Goal: Task Accomplishment & Management: Manage account settings

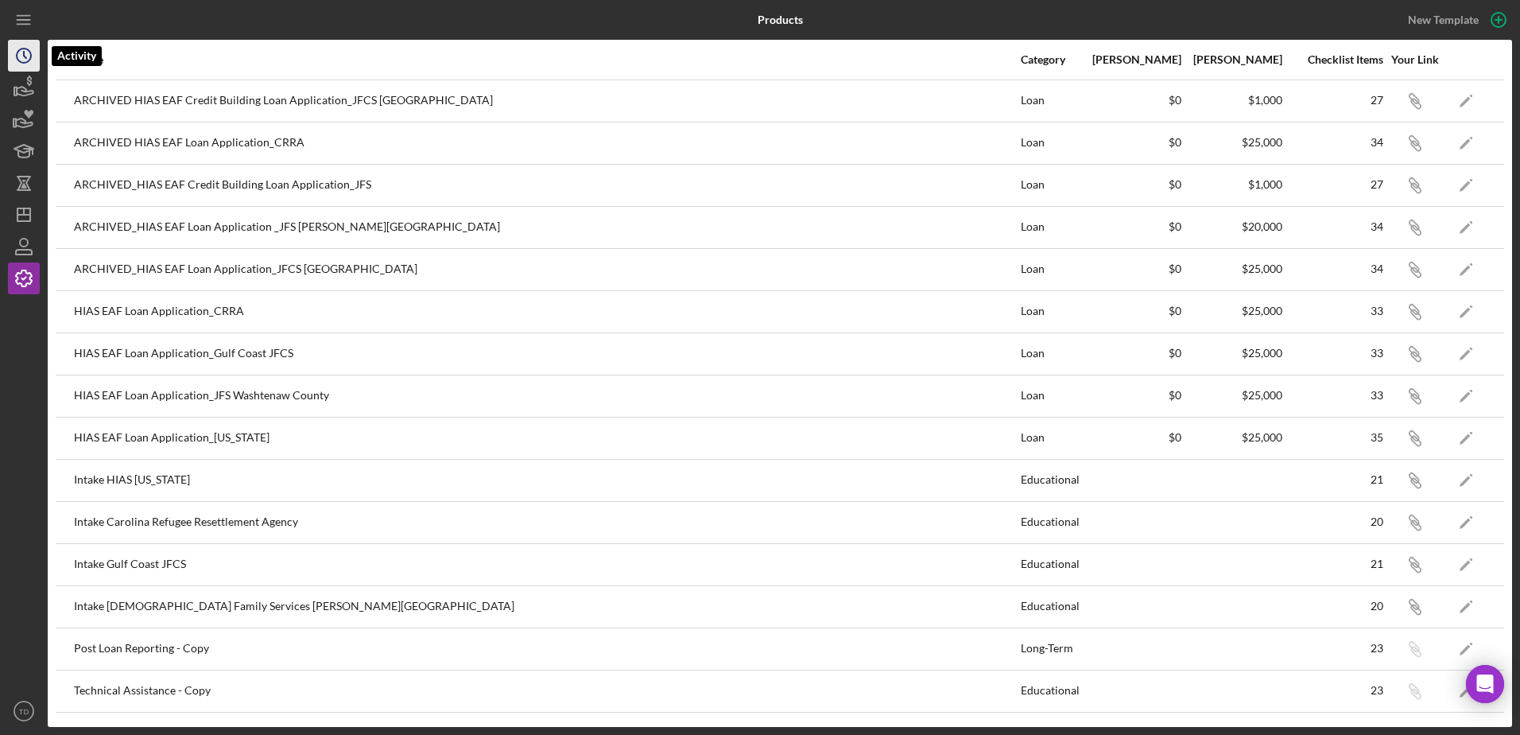
click at [20, 54] on icon "Icon/History" at bounding box center [24, 56] width 40 height 40
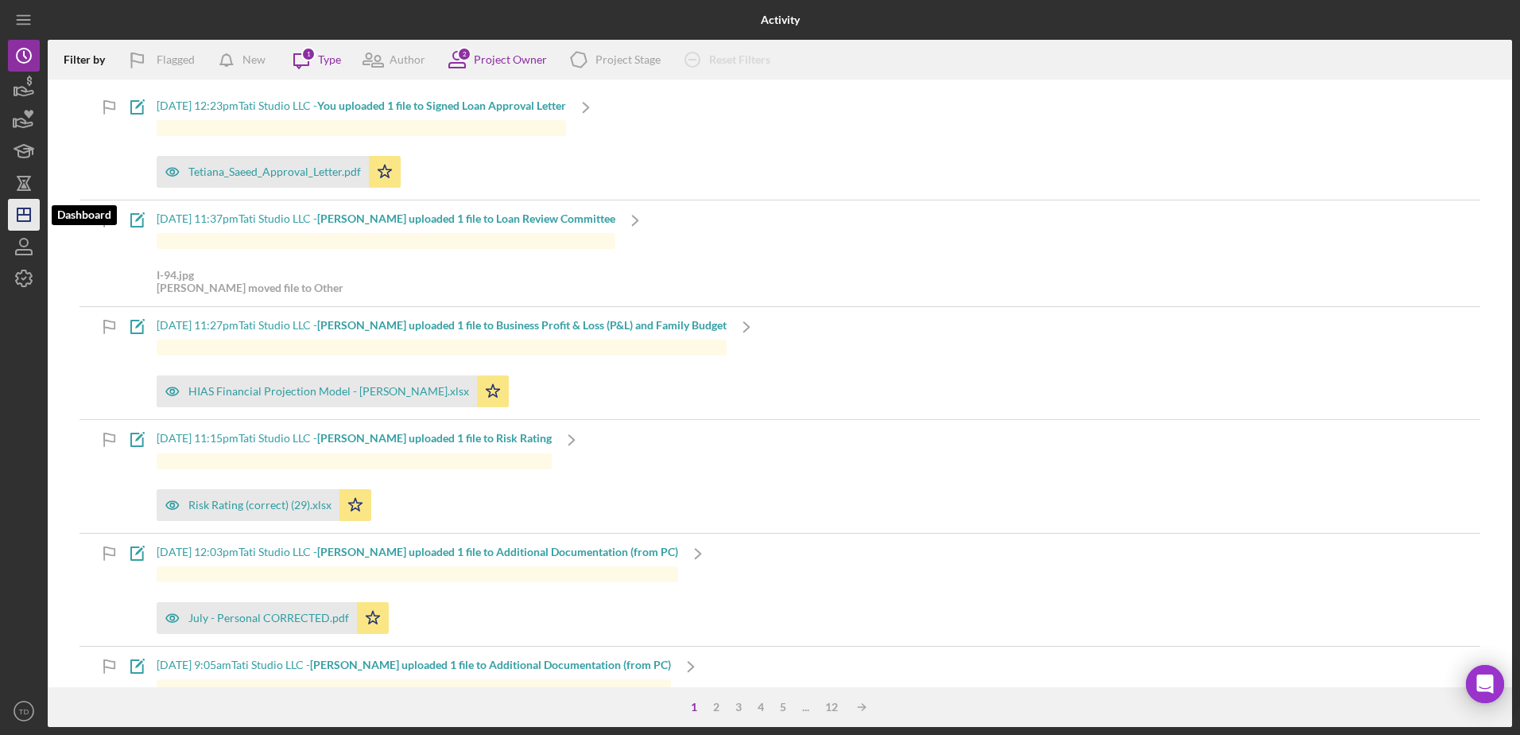
click at [21, 220] on icon "Icon/Dashboard" at bounding box center [24, 215] width 40 height 40
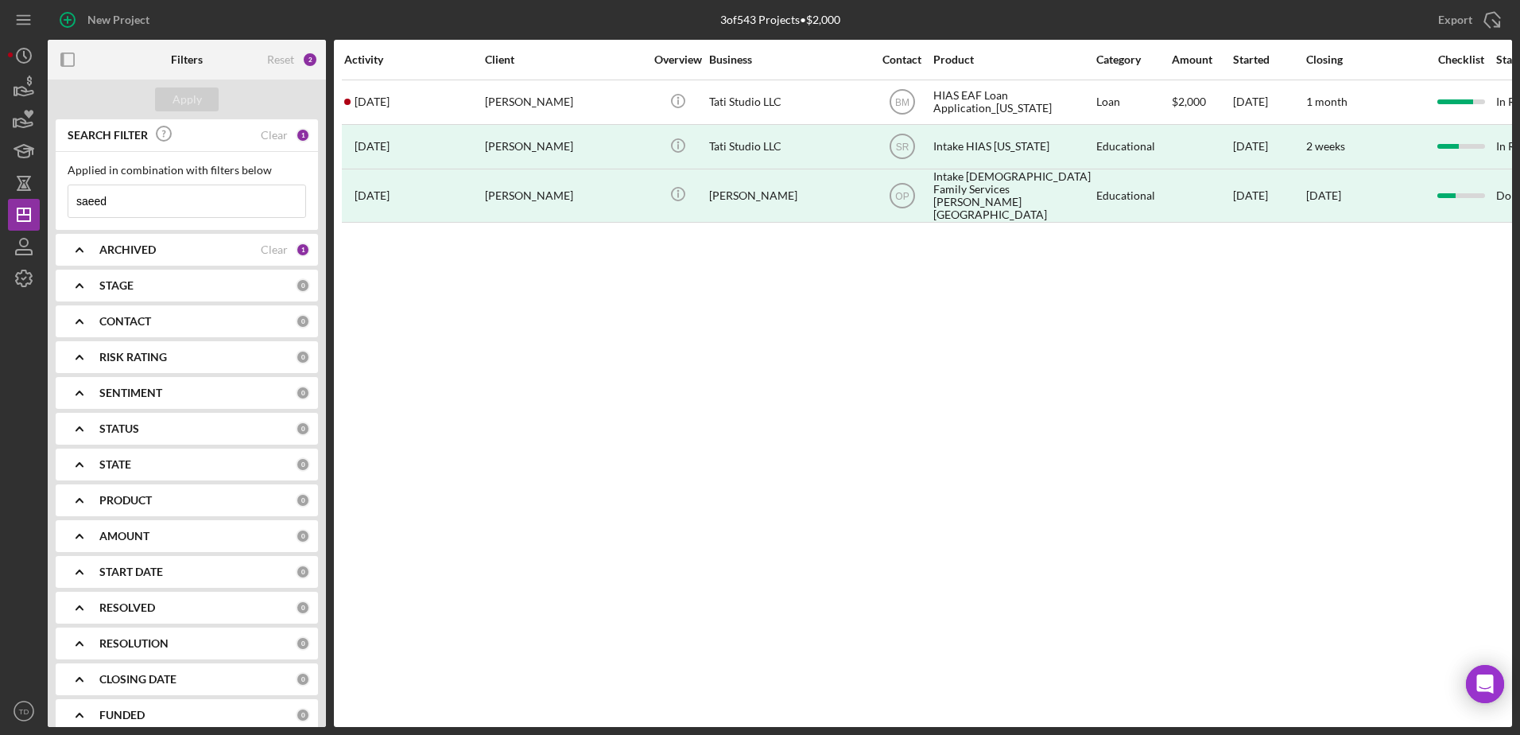
click at [194, 207] on input "saeed" at bounding box center [186, 201] width 237 height 32
drag, startPoint x: 194, startPoint y: 207, endPoint x: -27, endPoint y: 193, distance: 221.5
click at [0, 193] on html "New Project 3 of 543 Projects • $2,000 saeed Export Icon/Export Filters Reset 2…" at bounding box center [760, 367] width 1520 height 735
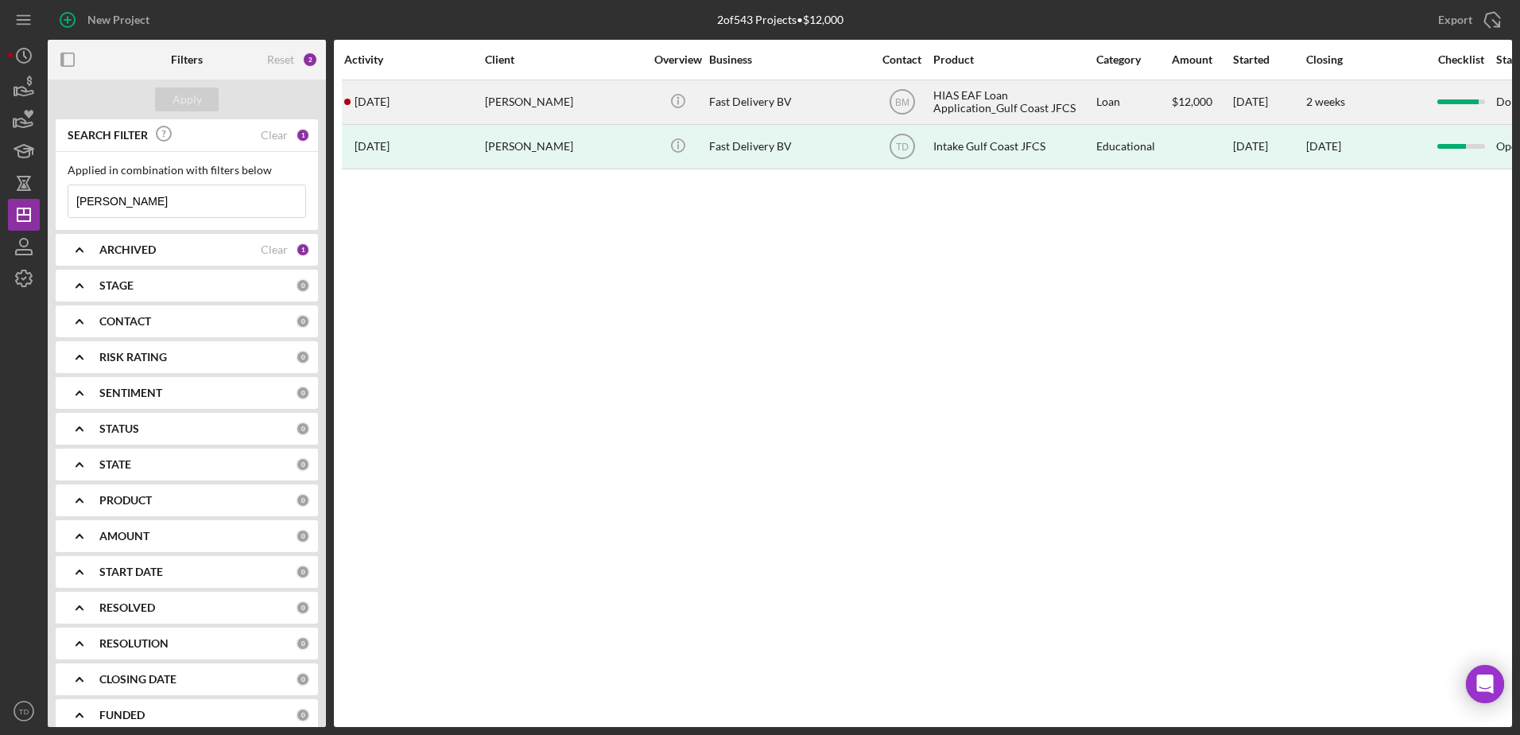
type input "beatriz"
click at [591, 95] on div "Beatriz Villafranca" at bounding box center [564, 102] width 159 height 42
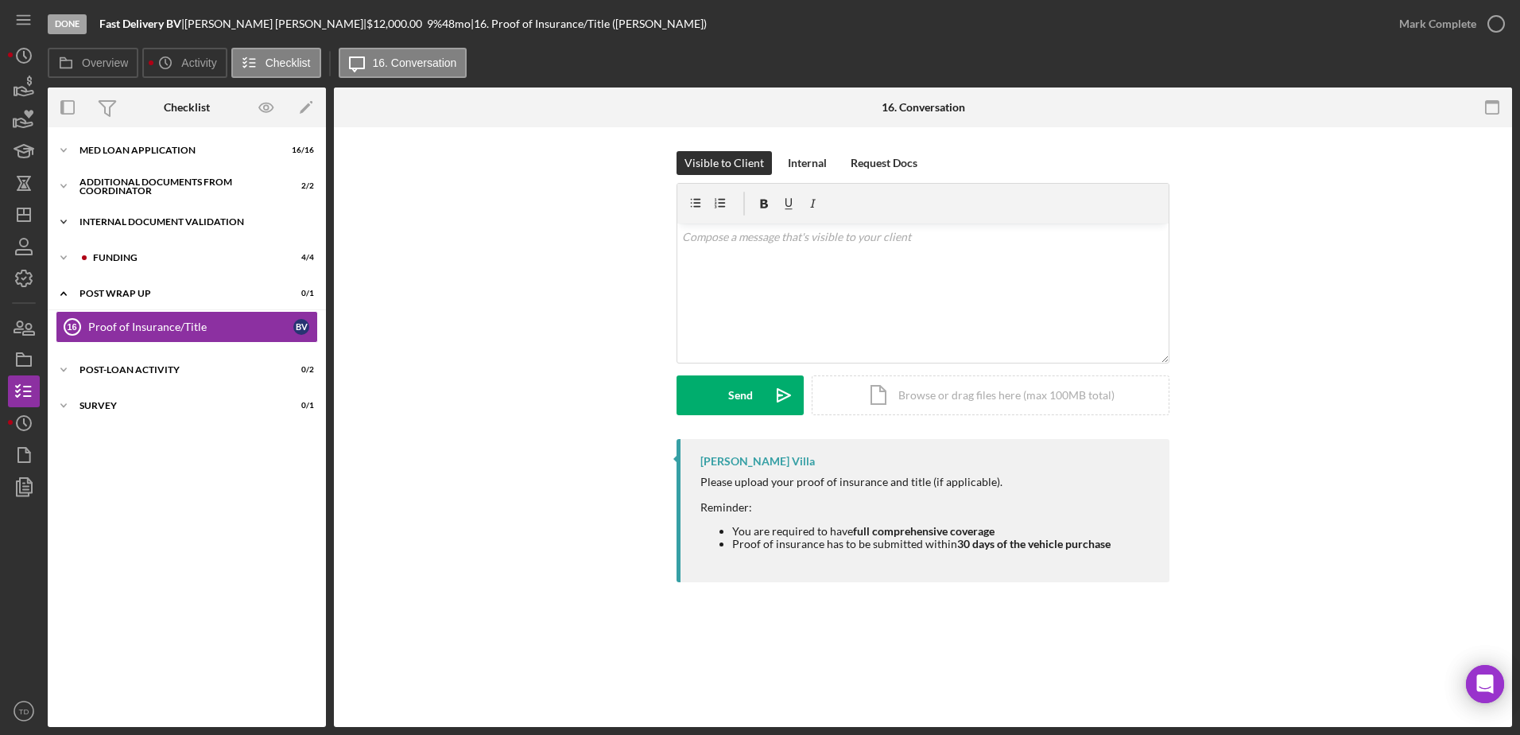
click at [157, 226] on div "Internal Document Validation" at bounding box center [193, 222] width 227 height 10
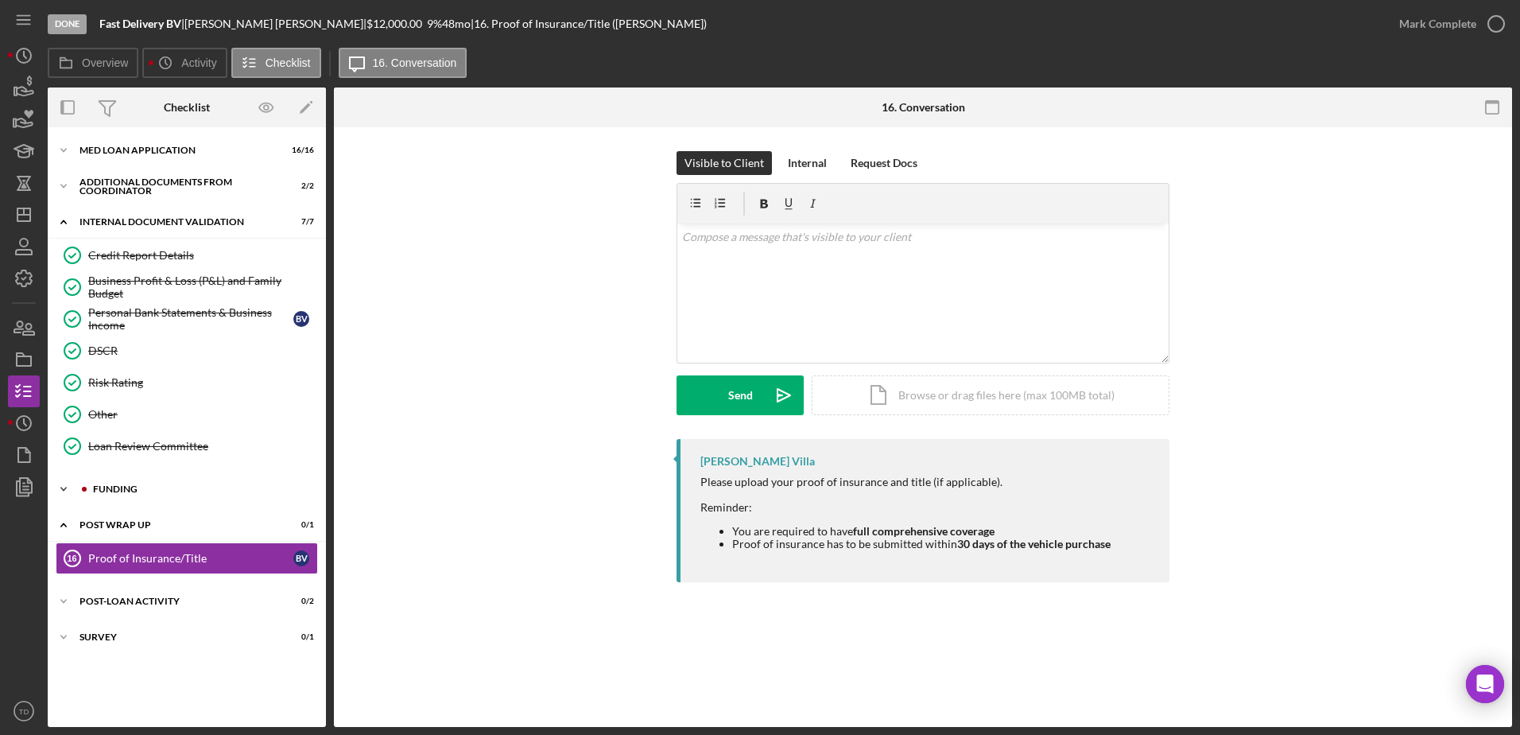
click at [140, 483] on div "Icon/Expander Funding 4 / 4" at bounding box center [187, 489] width 278 height 32
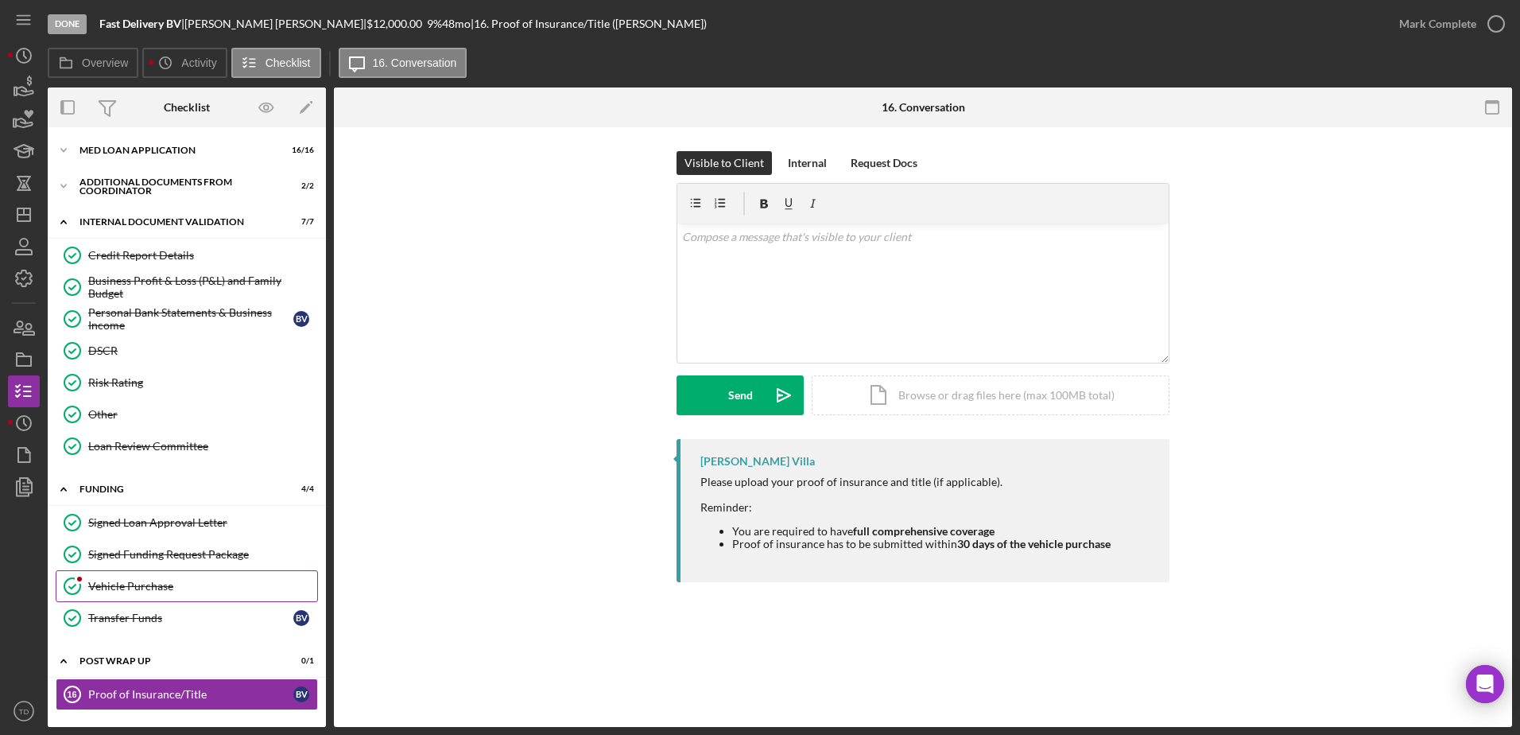
click at [141, 575] on link "Vehicle Purchase Vehicle Purchase" at bounding box center [187, 586] width 262 height 32
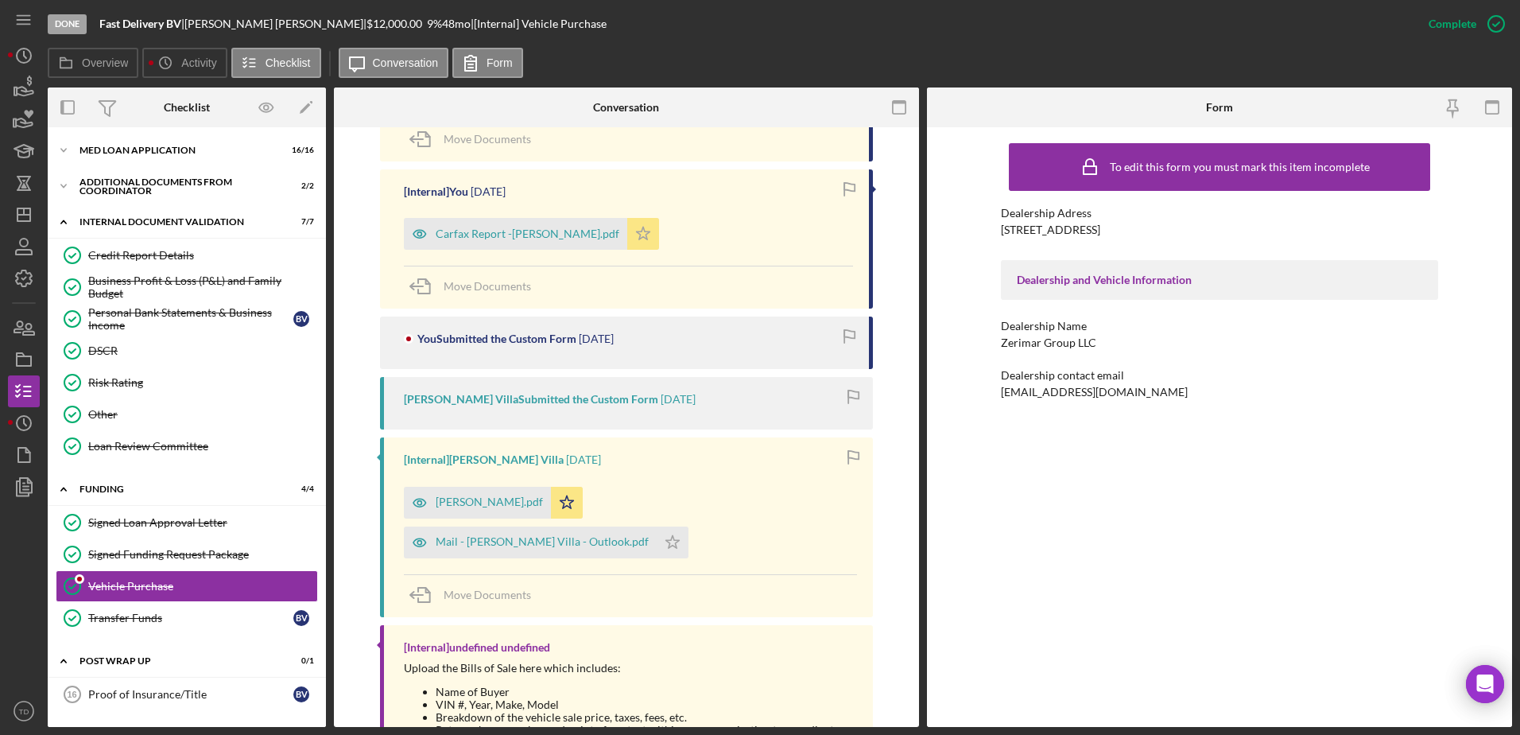
scroll to position [831, 0]
click at [495, 499] on div "[PERSON_NAME].pdf" at bounding box center [489, 501] width 107 height 13
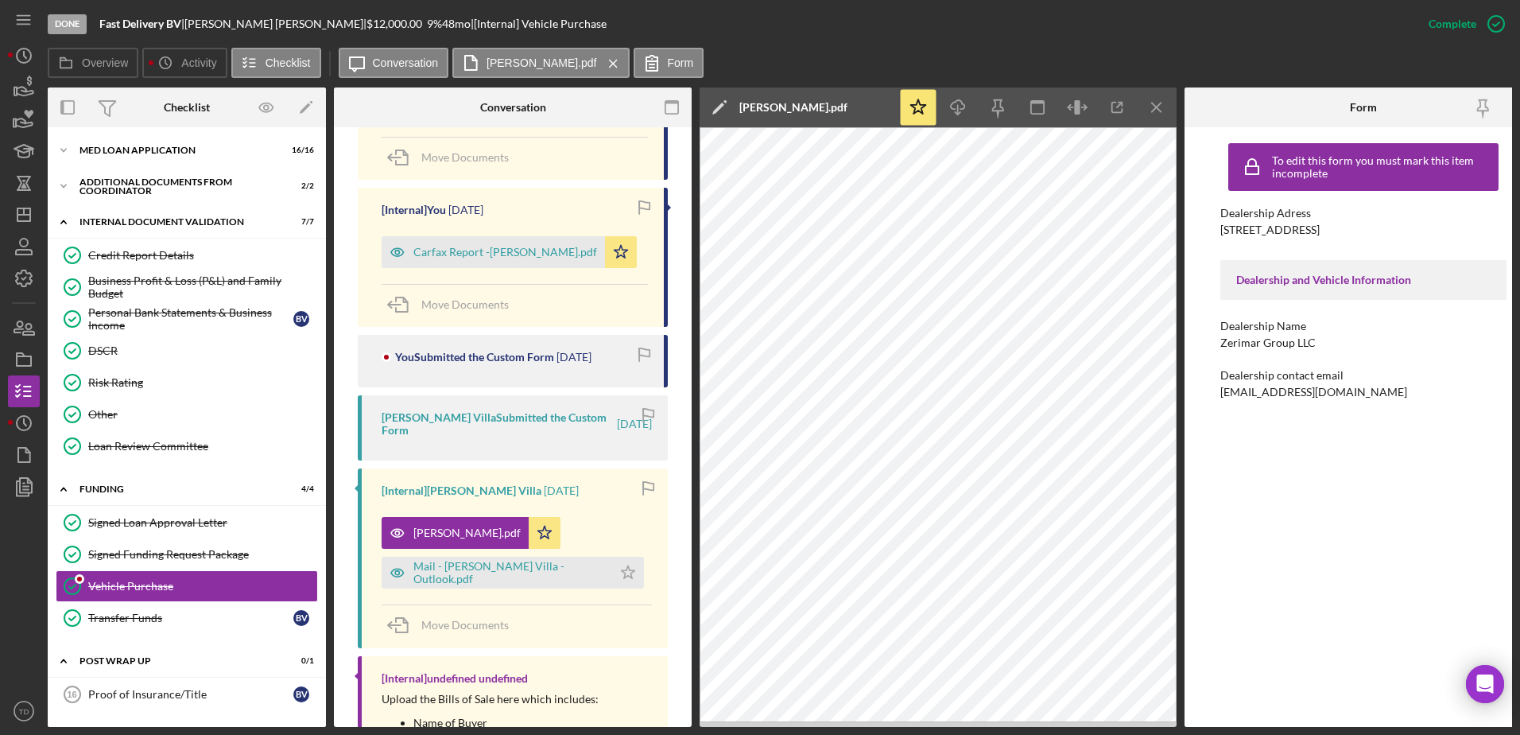
scroll to position [849, 0]
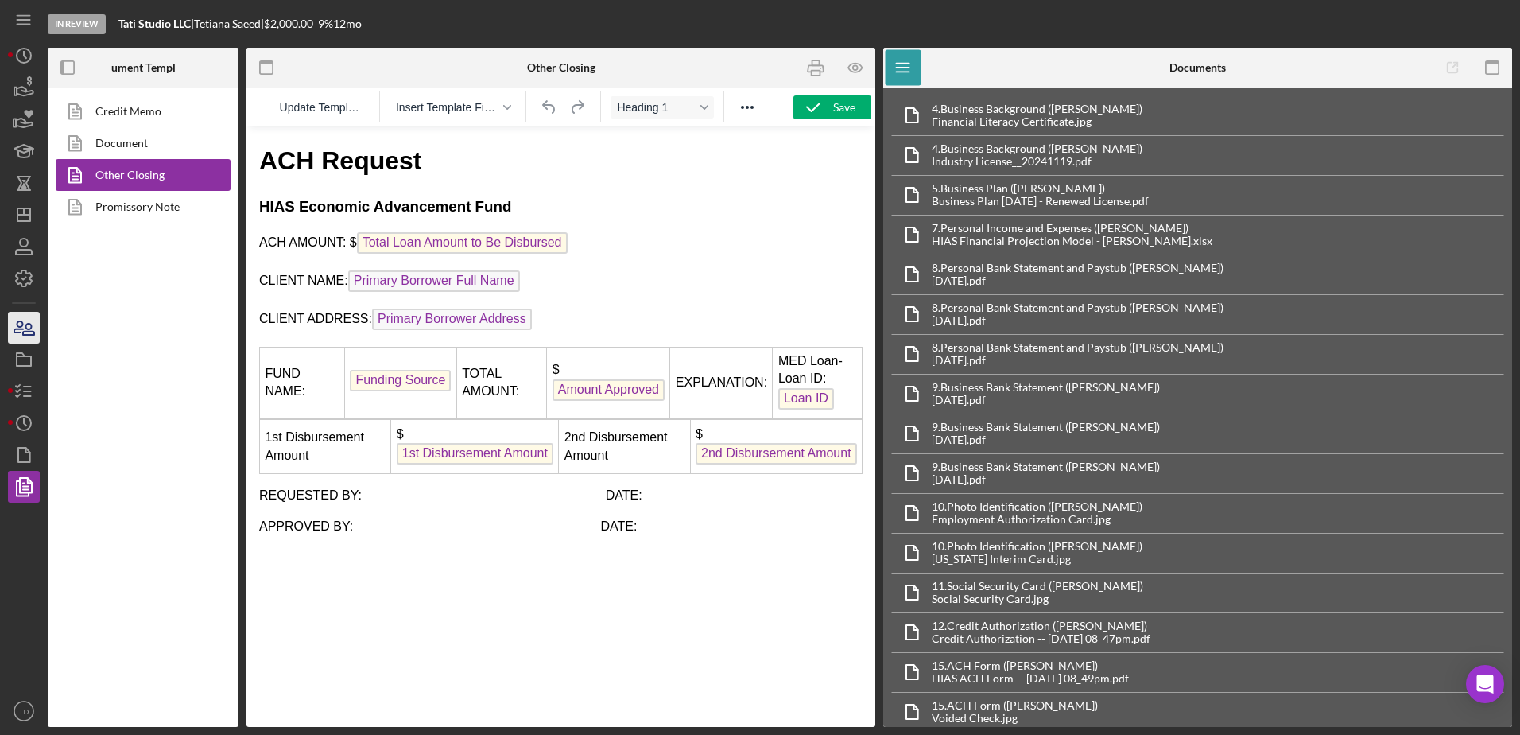
click at [25, 322] on icon "button" at bounding box center [24, 328] width 40 height 40
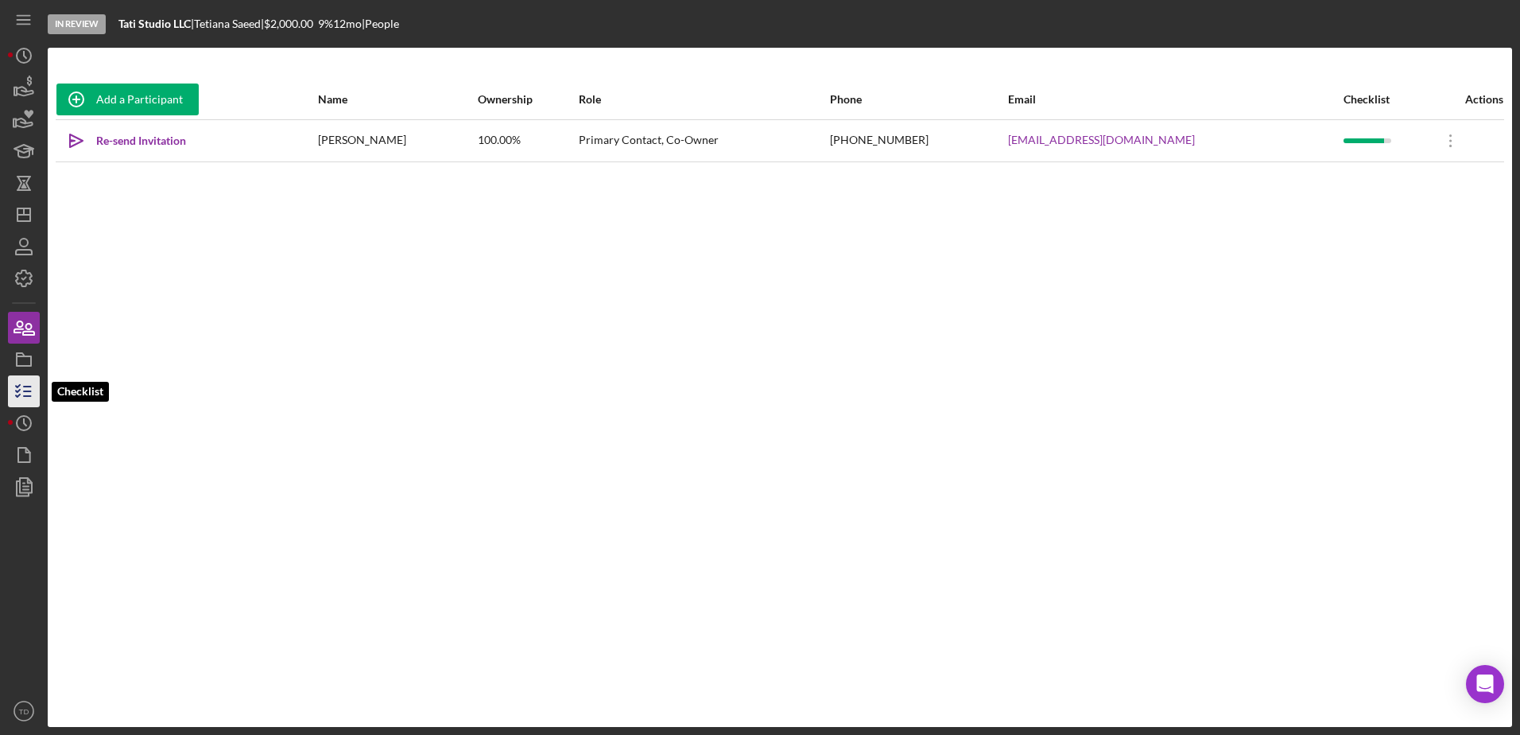
click at [10, 376] on icon "button" at bounding box center [24, 391] width 40 height 40
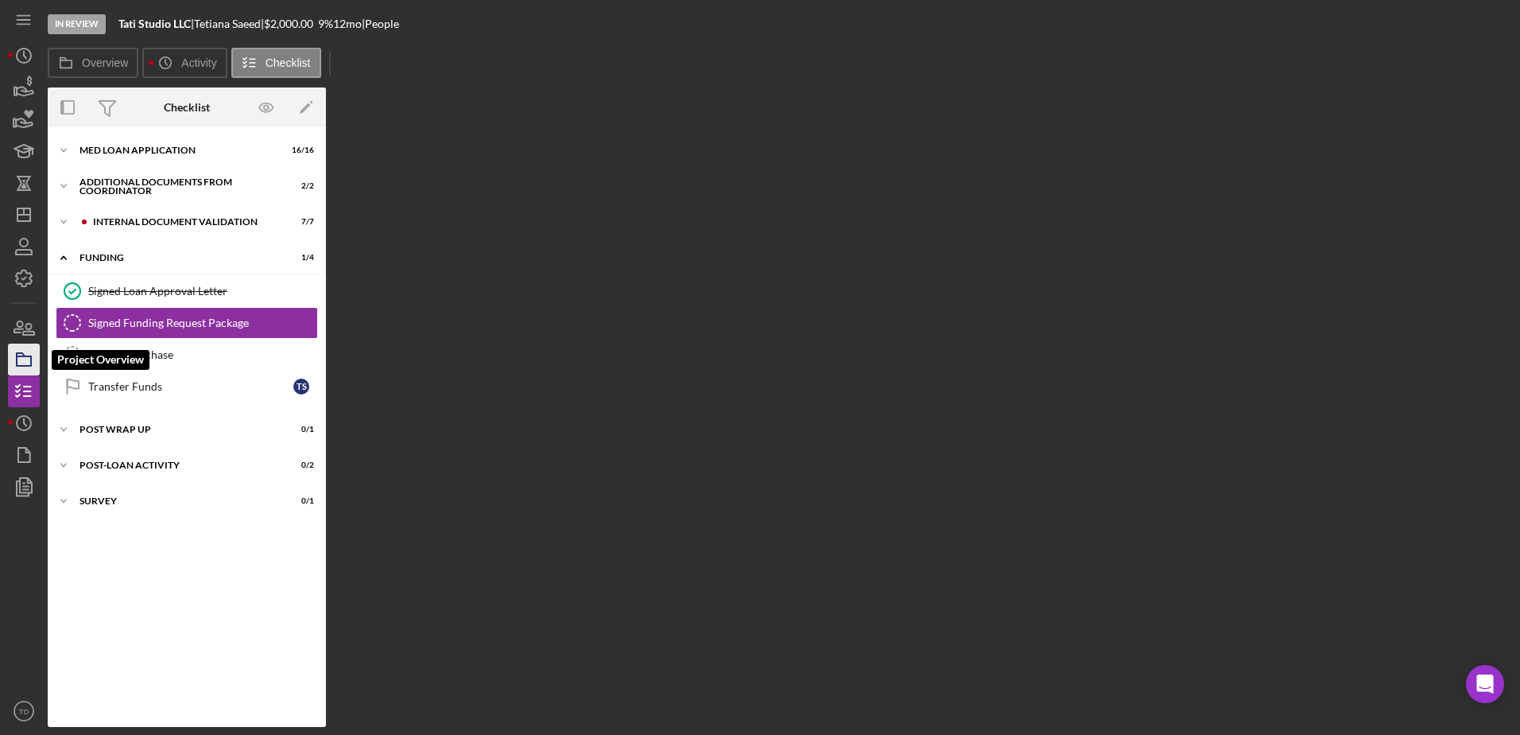
click at [17, 356] on polygon "button" at bounding box center [21, 354] width 8 height 3
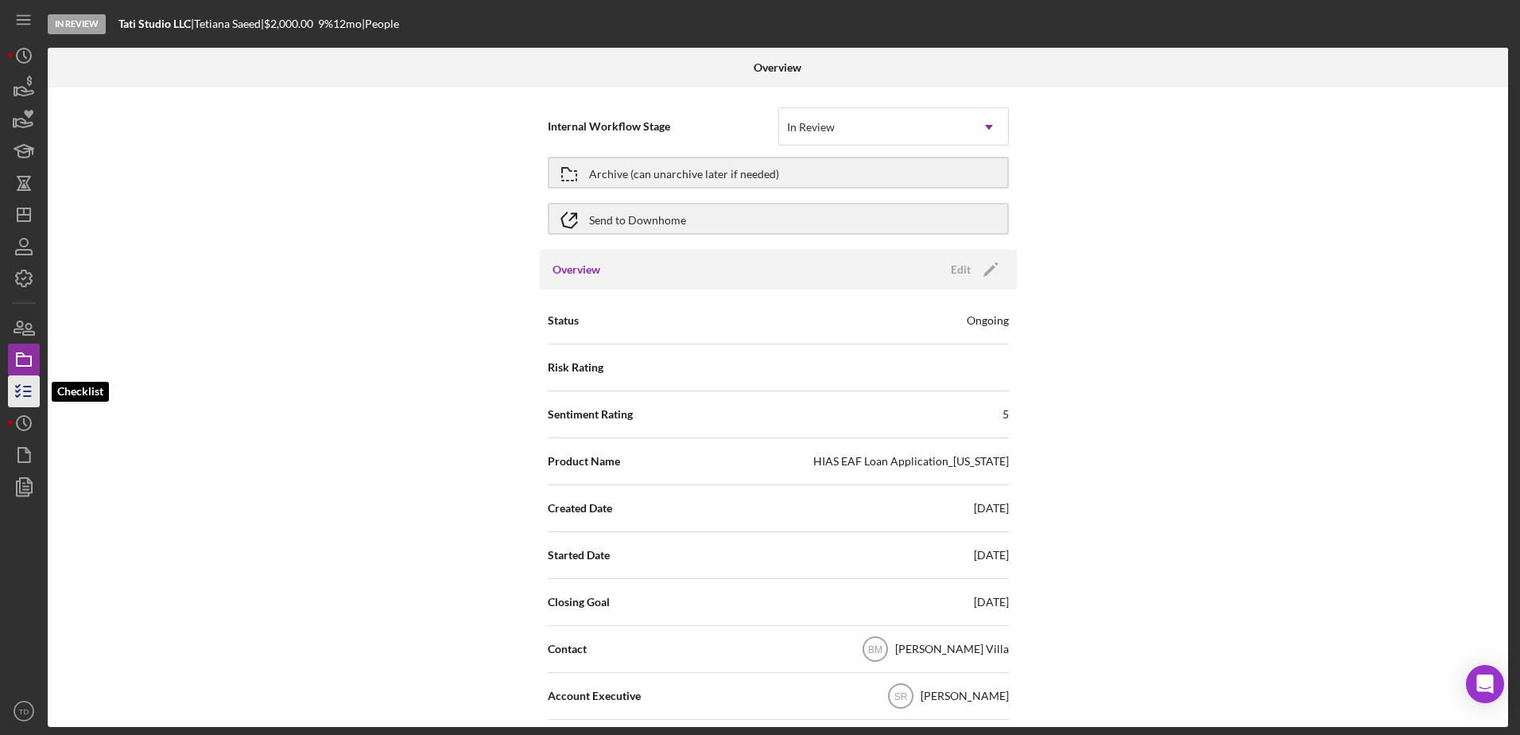
click at [27, 389] on icon "button" at bounding box center [24, 391] width 40 height 40
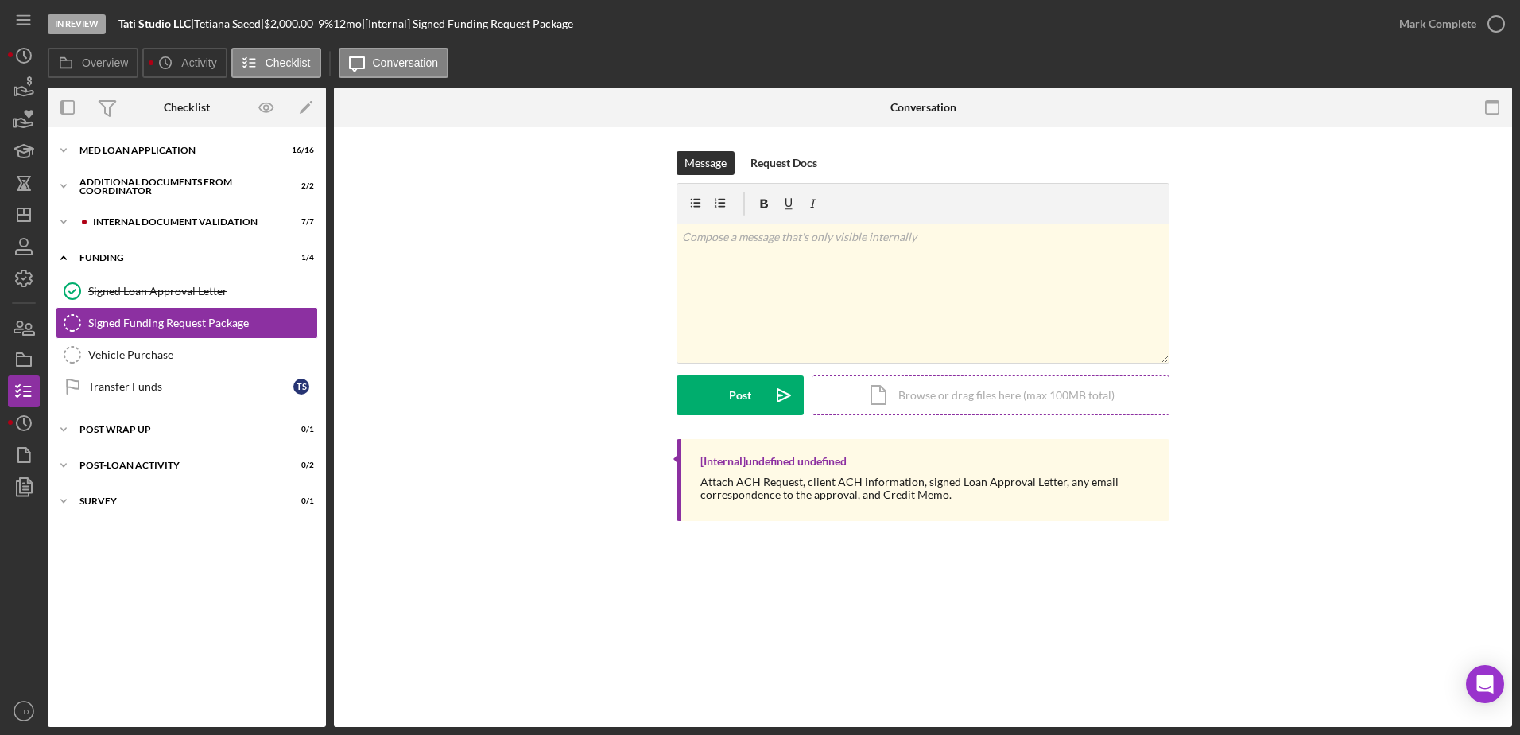
click at [870, 393] on div "Icon/Document Browse or drag files here (max 100MB total) Tap to choose files o…" at bounding box center [991, 395] width 358 height 40
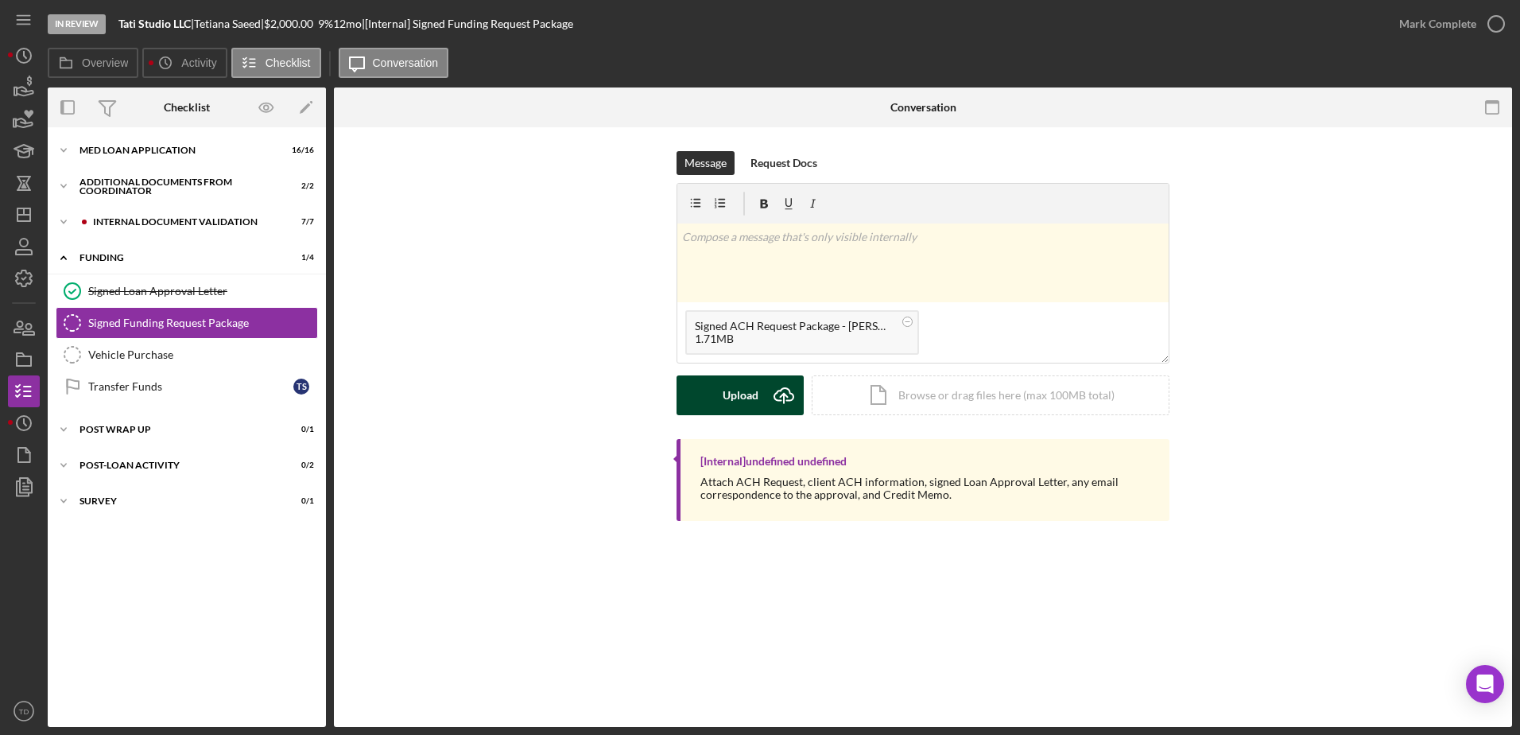
click at [751, 398] on div "Upload" at bounding box center [741, 395] width 36 height 40
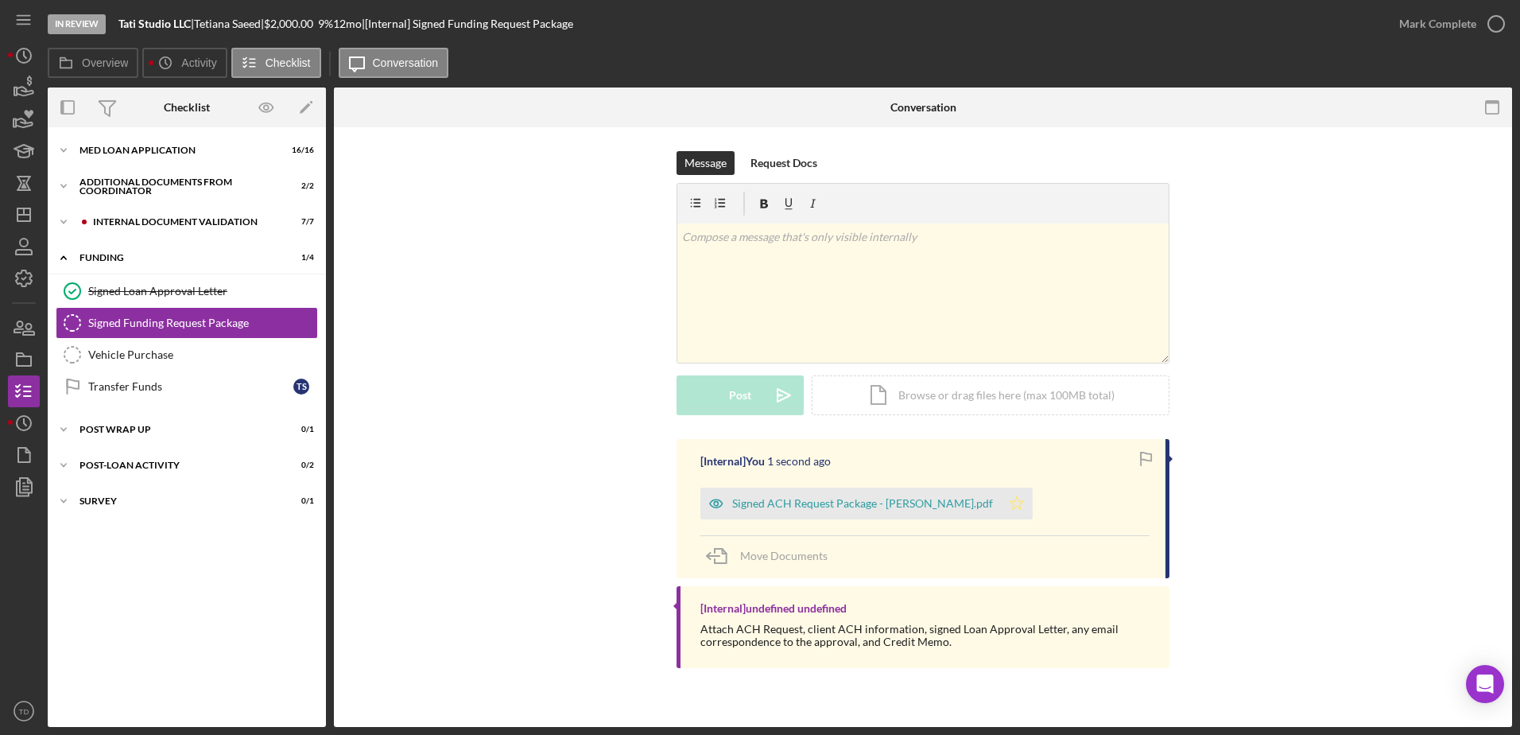
click at [1001, 499] on icon "Icon/Star" at bounding box center [1017, 503] width 32 height 32
click at [1498, 23] on icon "button" at bounding box center [1497, 24] width 40 height 40
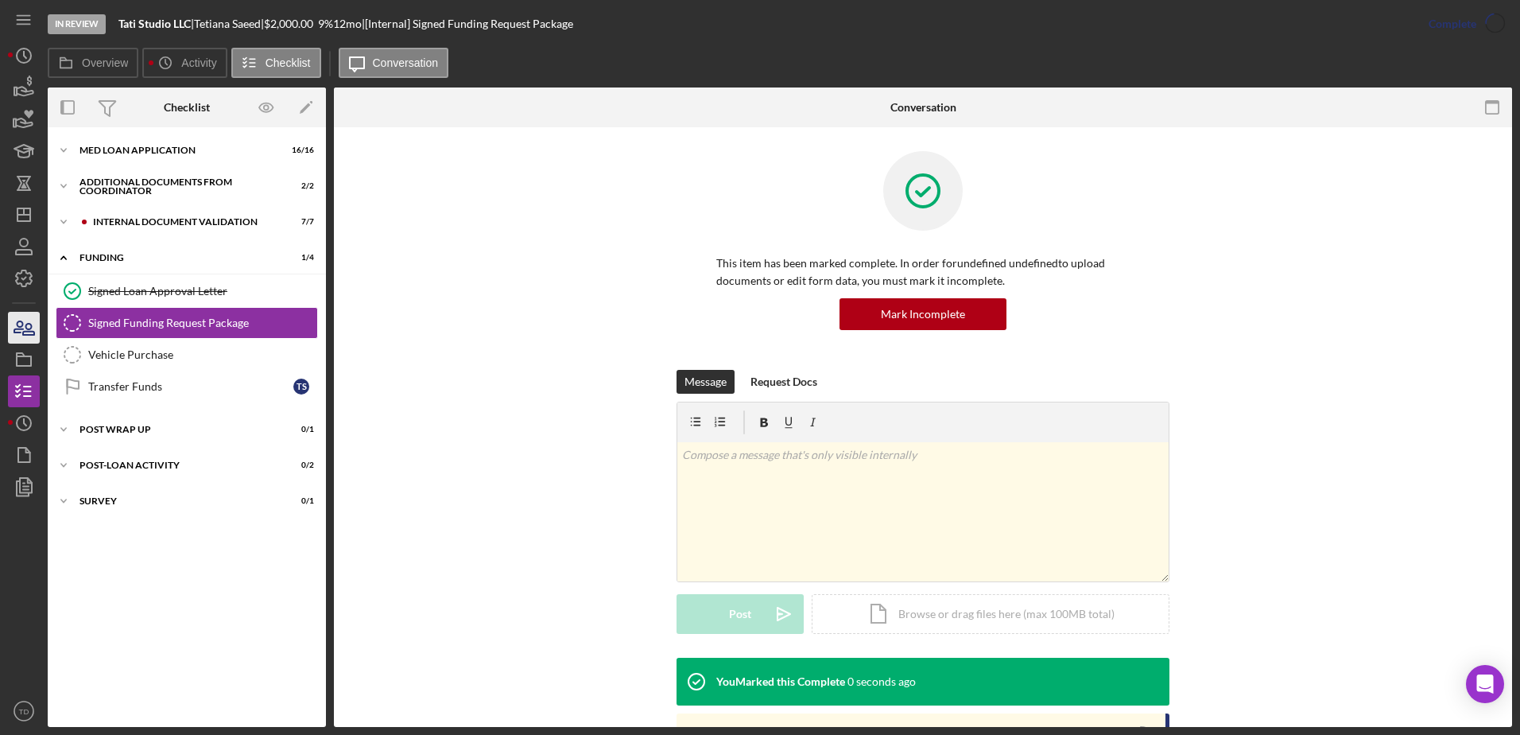
click at [28, 319] on icon "button" at bounding box center [24, 328] width 40 height 40
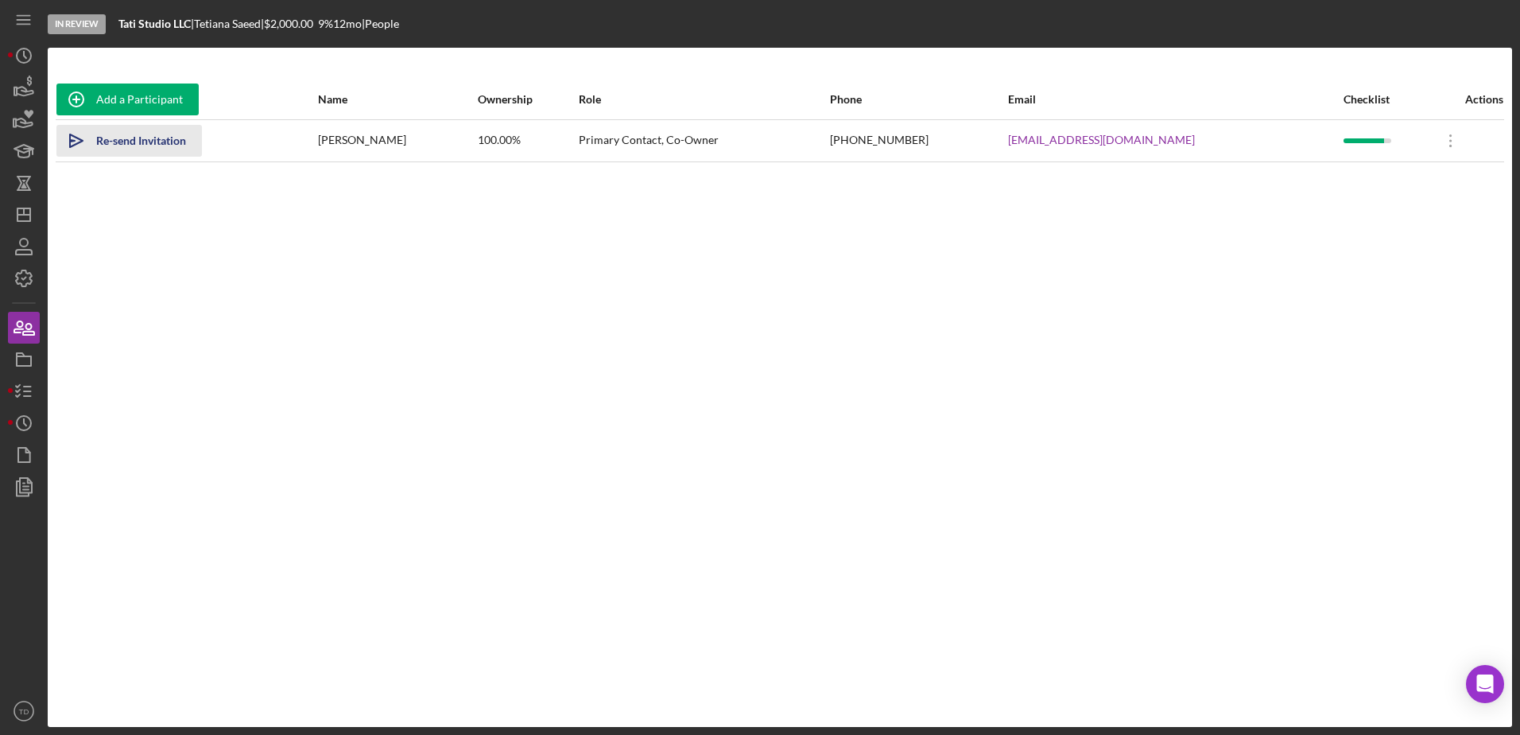
click at [147, 138] on div "Re-send Invitation" at bounding box center [141, 141] width 90 height 32
click at [39, 371] on icon "button" at bounding box center [24, 360] width 40 height 40
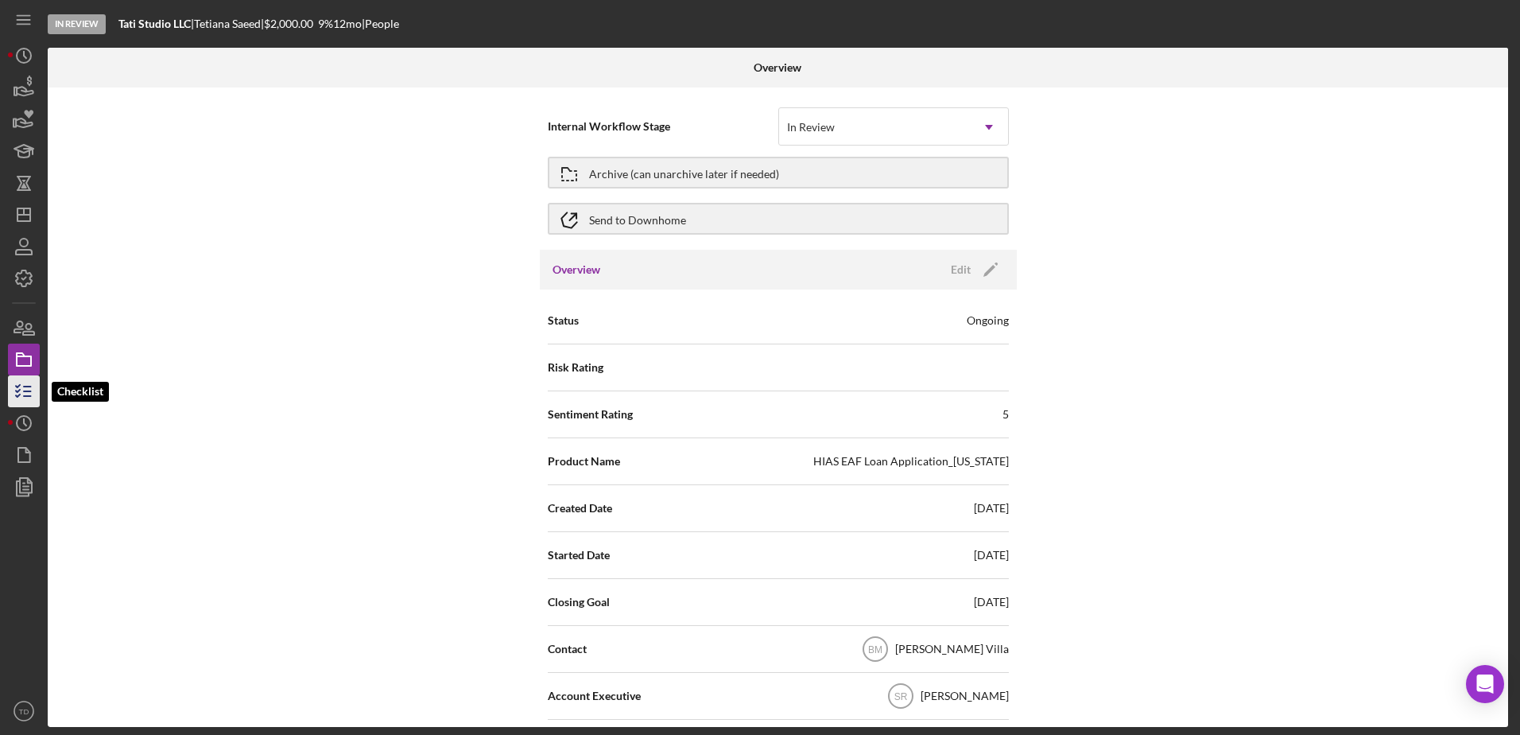
click at [33, 382] on icon "button" at bounding box center [24, 391] width 40 height 40
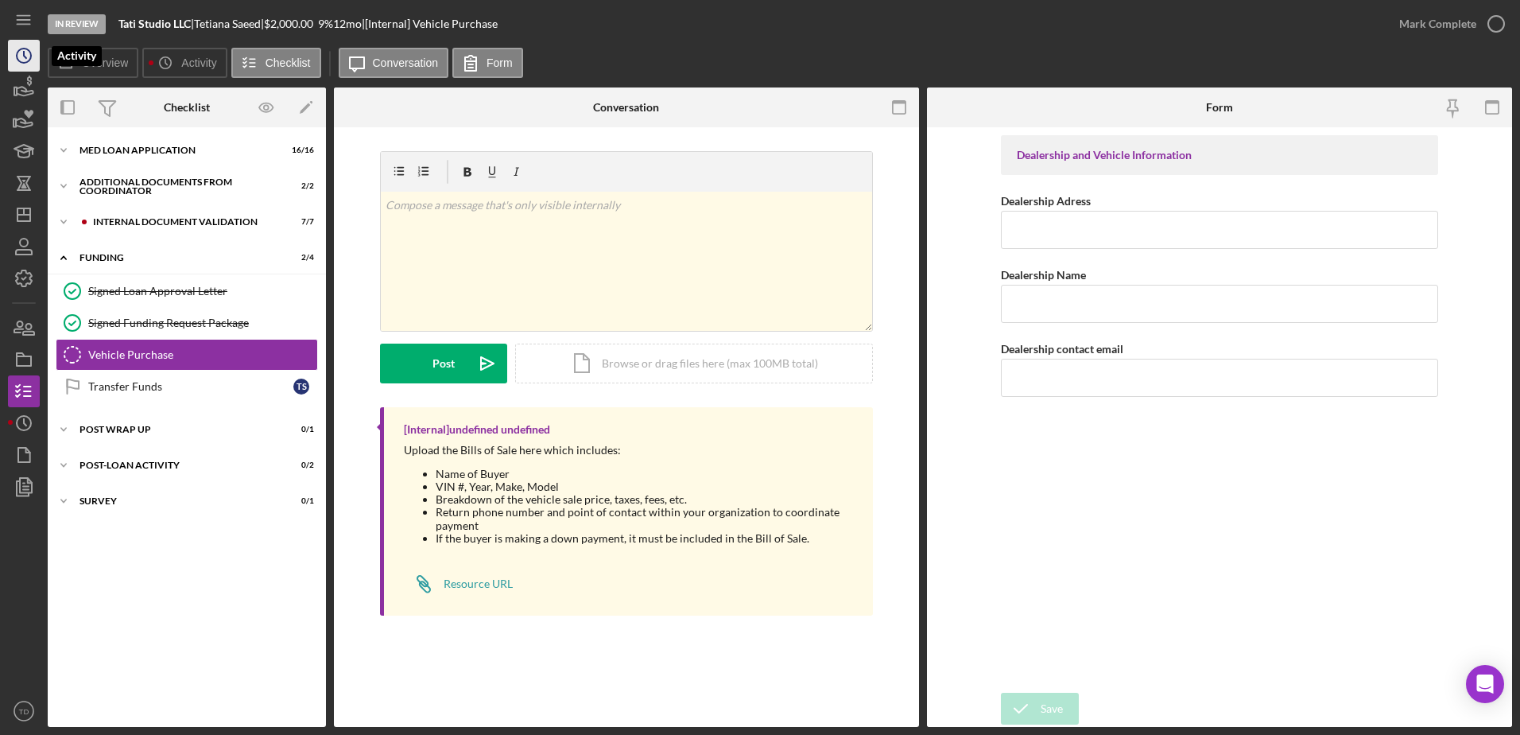
click at [24, 52] on polyline "button" at bounding box center [25, 55] width 2 height 6
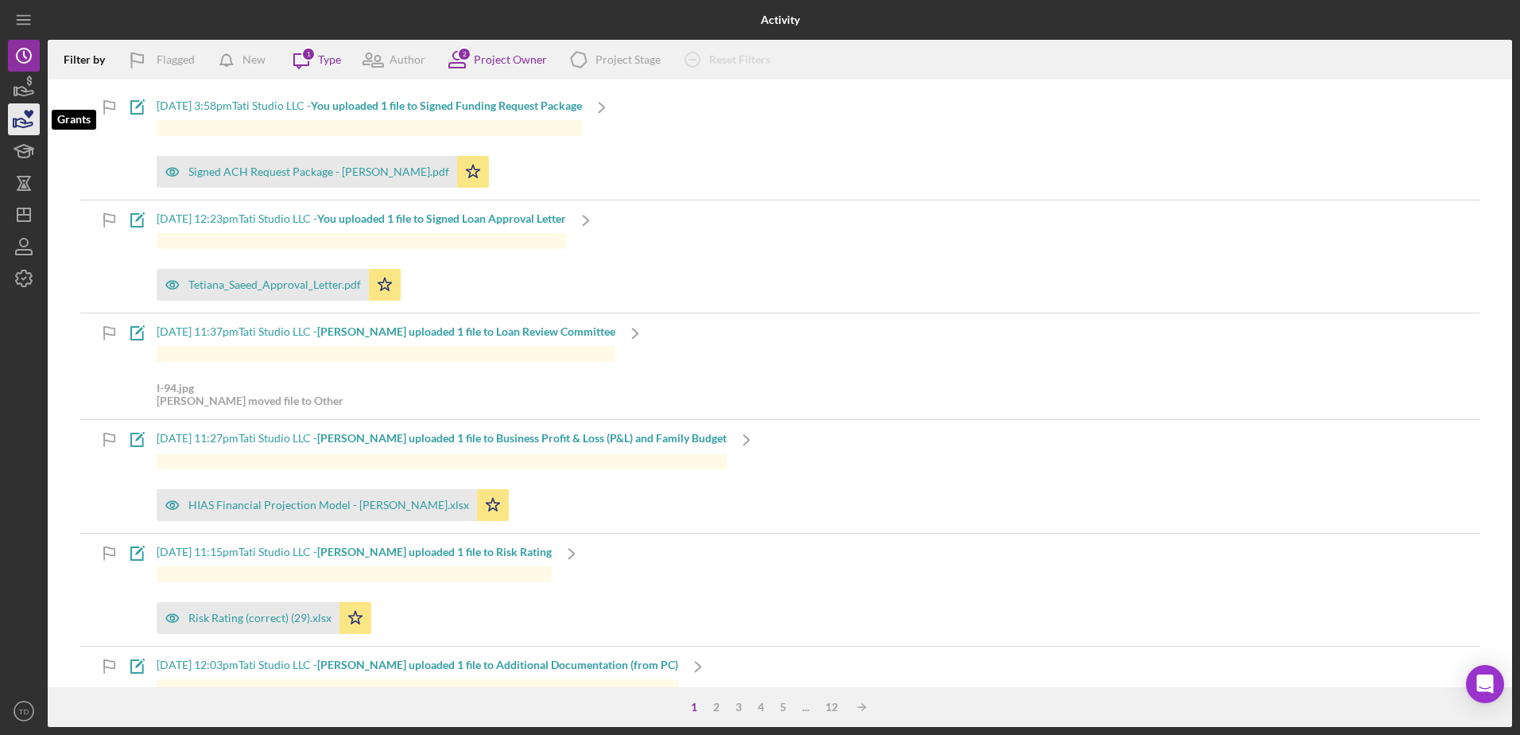
click at [14, 107] on icon "button" at bounding box center [24, 119] width 40 height 40
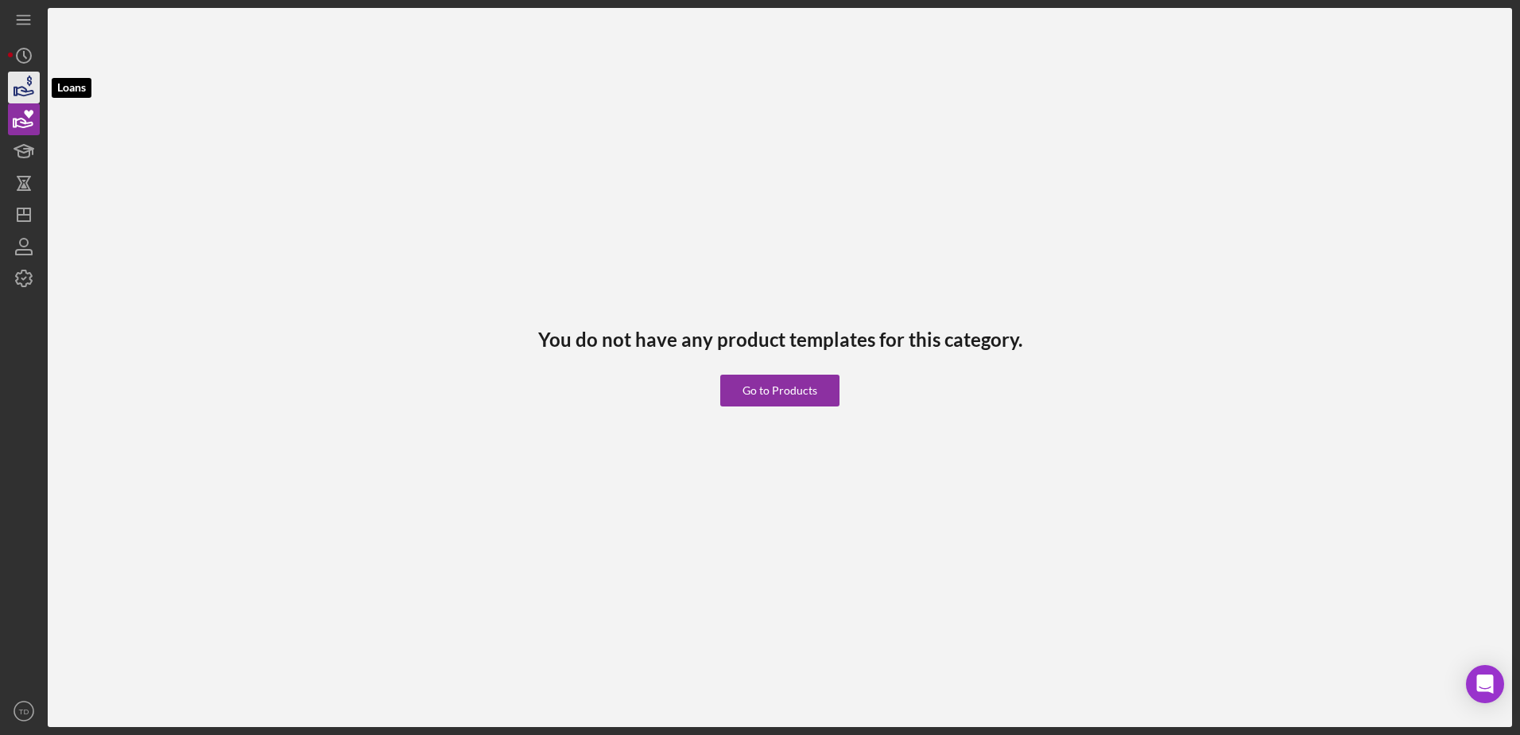
click at [25, 73] on icon "button" at bounding box center [24, 88] width 40 height 40
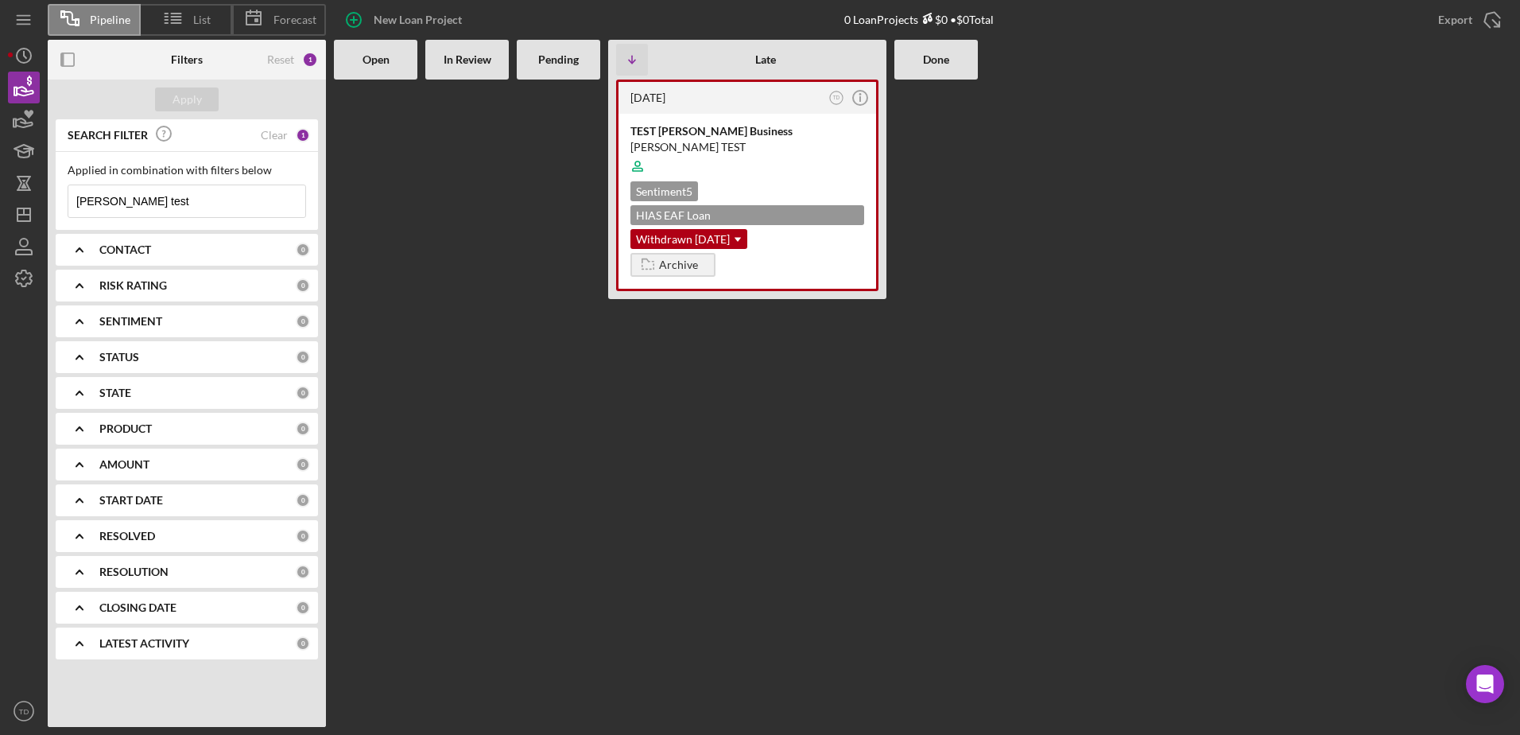
click at [155, 202] on input "[PERSON_NAME] test" at bounding box center [186, 201] width 237 height 32
drag, startPoint x: 155, startPoint y: 202, endPoint x: -110, endPoint y: 191, distance: 265.0
click at [0, 191] on html "Pipeline List Forecast New Loan Project 0 Loan Projects $0 • $0 Total Export Ic…" at bounding box center [760, 367] width 1520 height 735
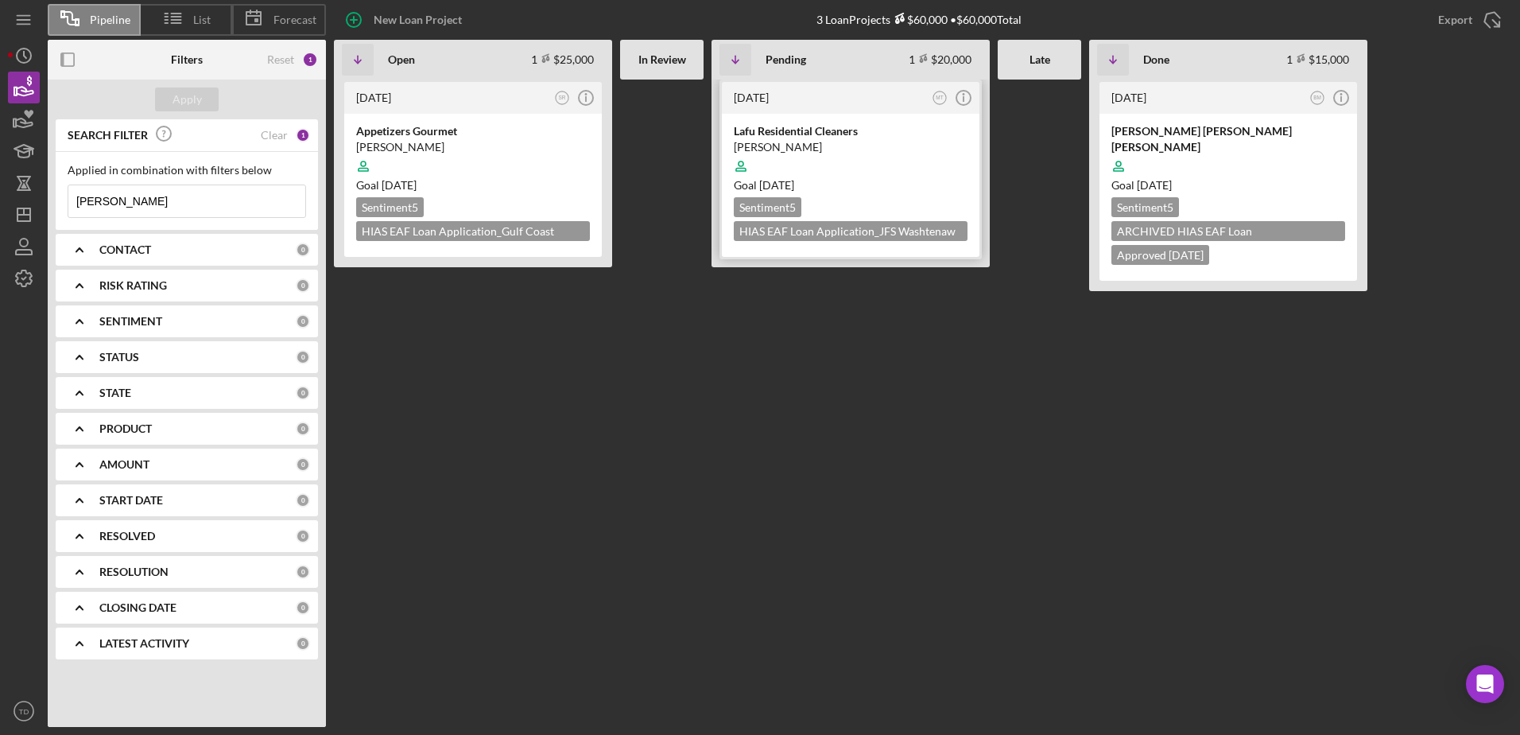
type input "[PERSON_NAME]"
click at [814, 129] on div "Lafu Residential Cleaners" at bounding box center [851, 131] width 234 height 16
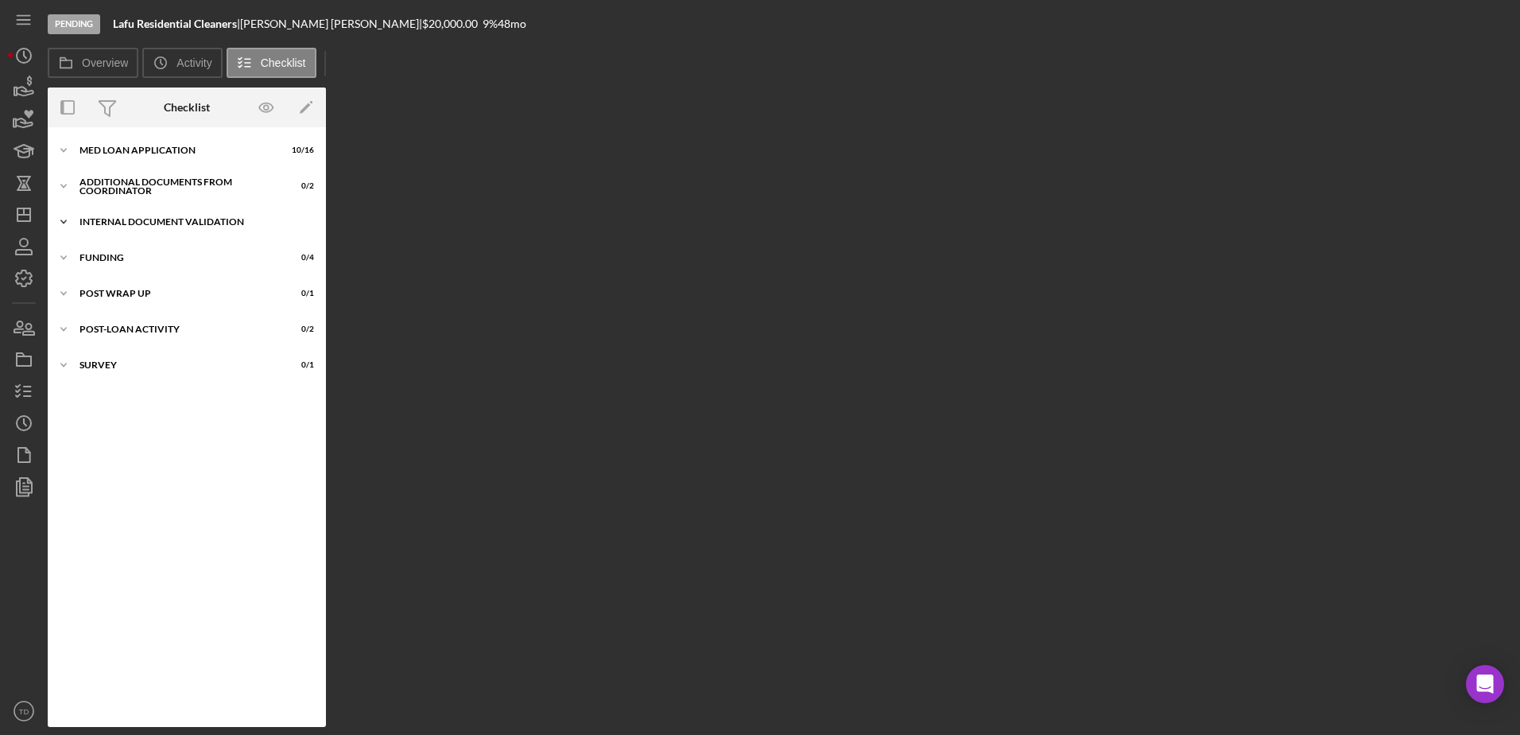
click at [196, 223] on div "Internal Document Validation" at bounding box center [193, 222] width 227 height 10
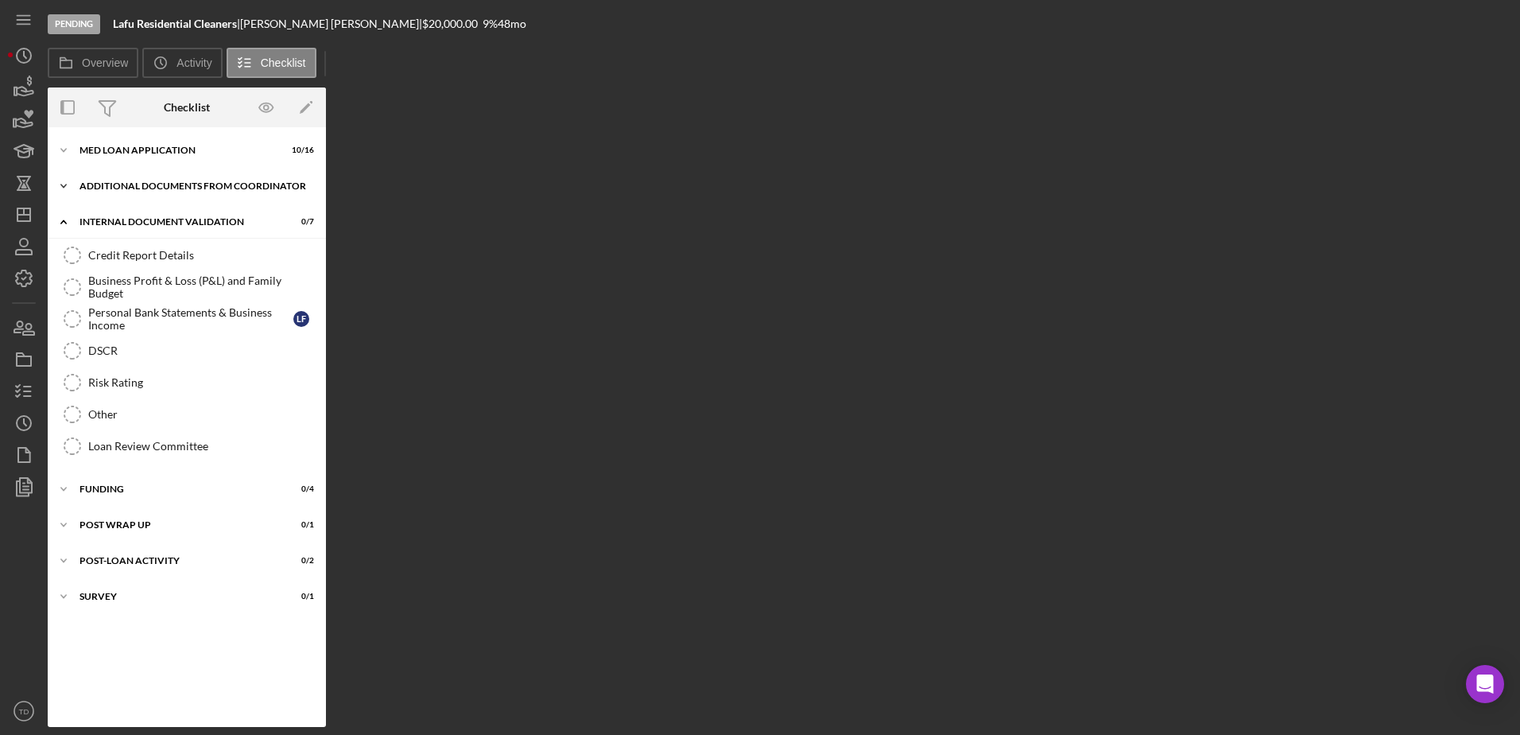
click at [160, 184] on div "Additional Documents from Coordinator" at bounding box center [193, 186] width 227 height 10
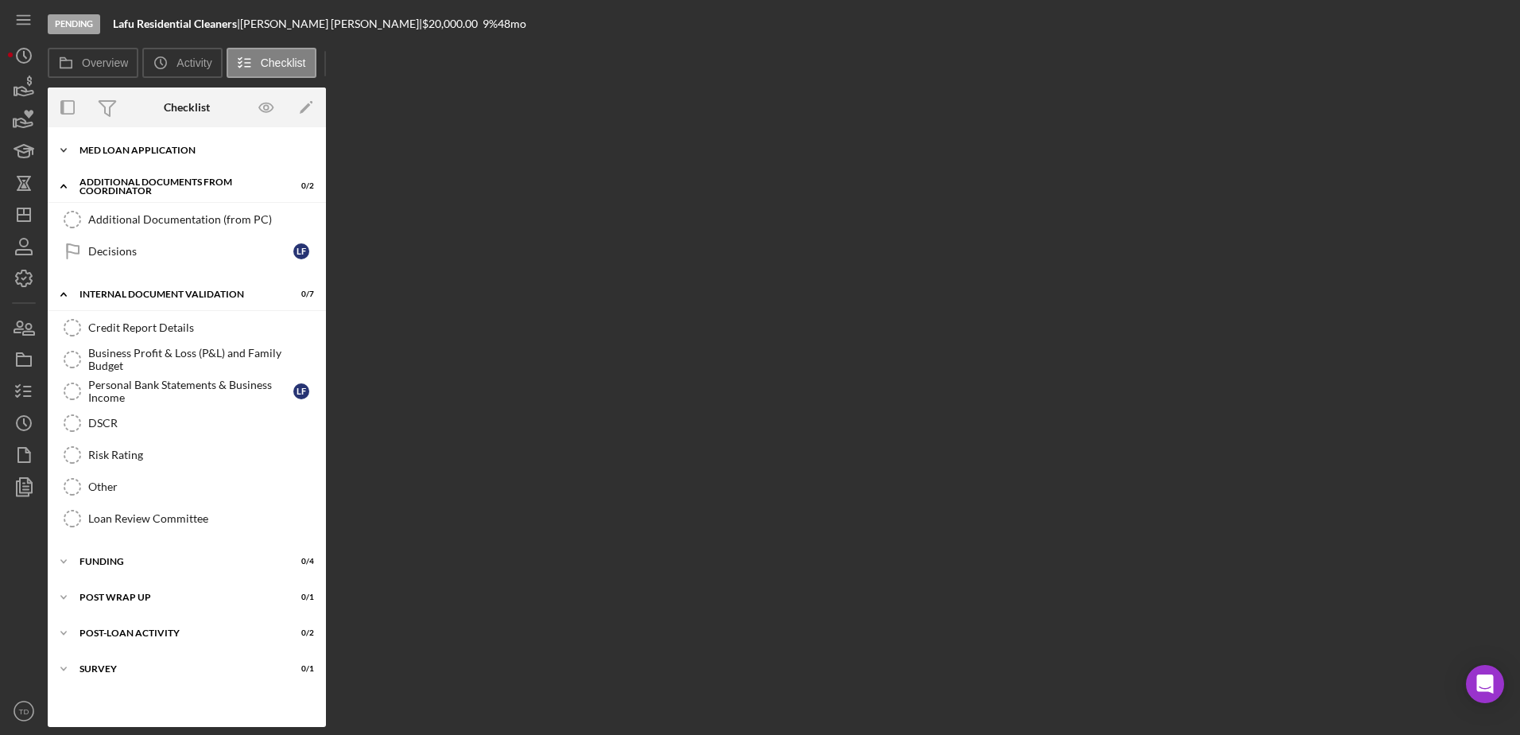
click at [142, 152] on div "MED Loan Application" at bounding box center [193, 151] width 227 height 10
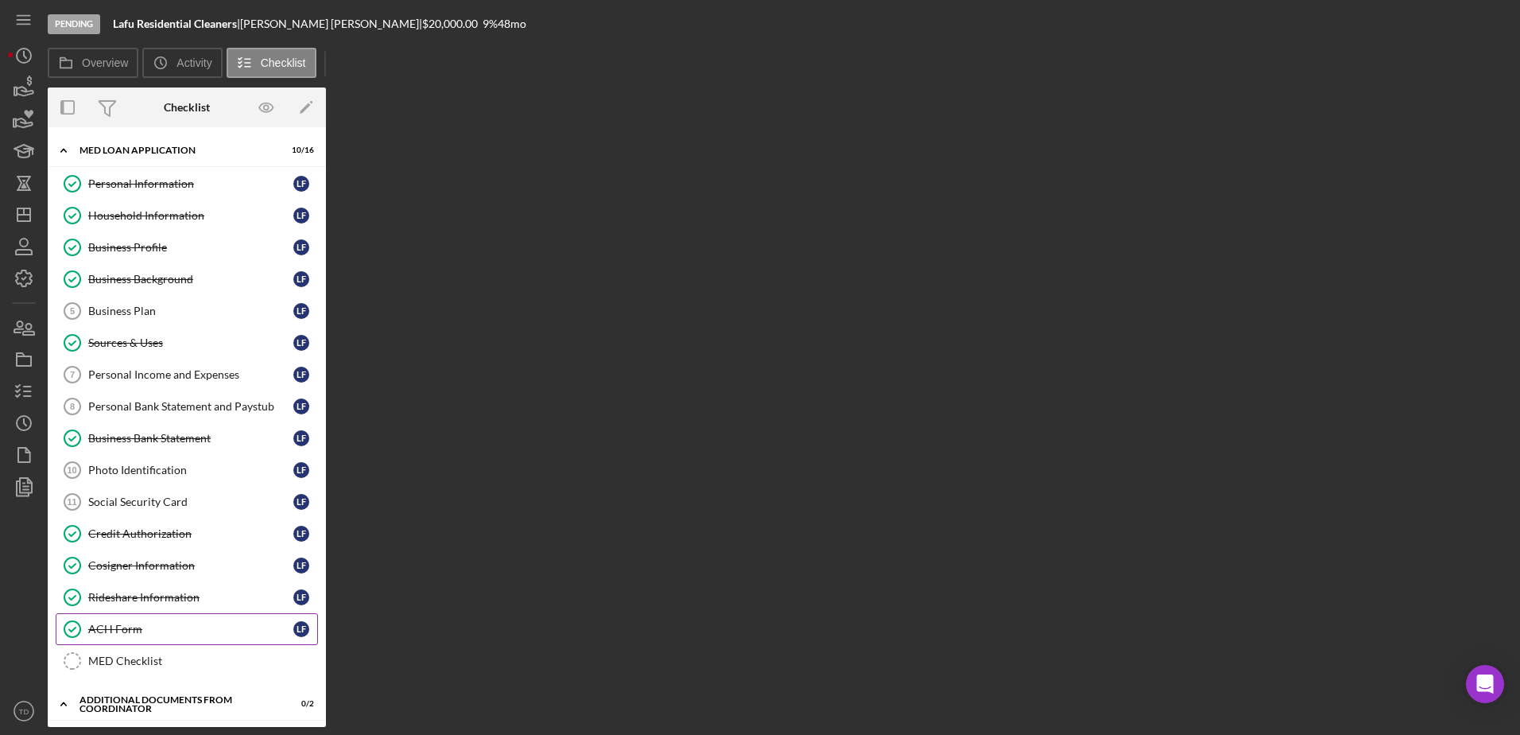
click at [155, 627] on div "ACH Form" at bounding box center [190, 629] width 205 height 13
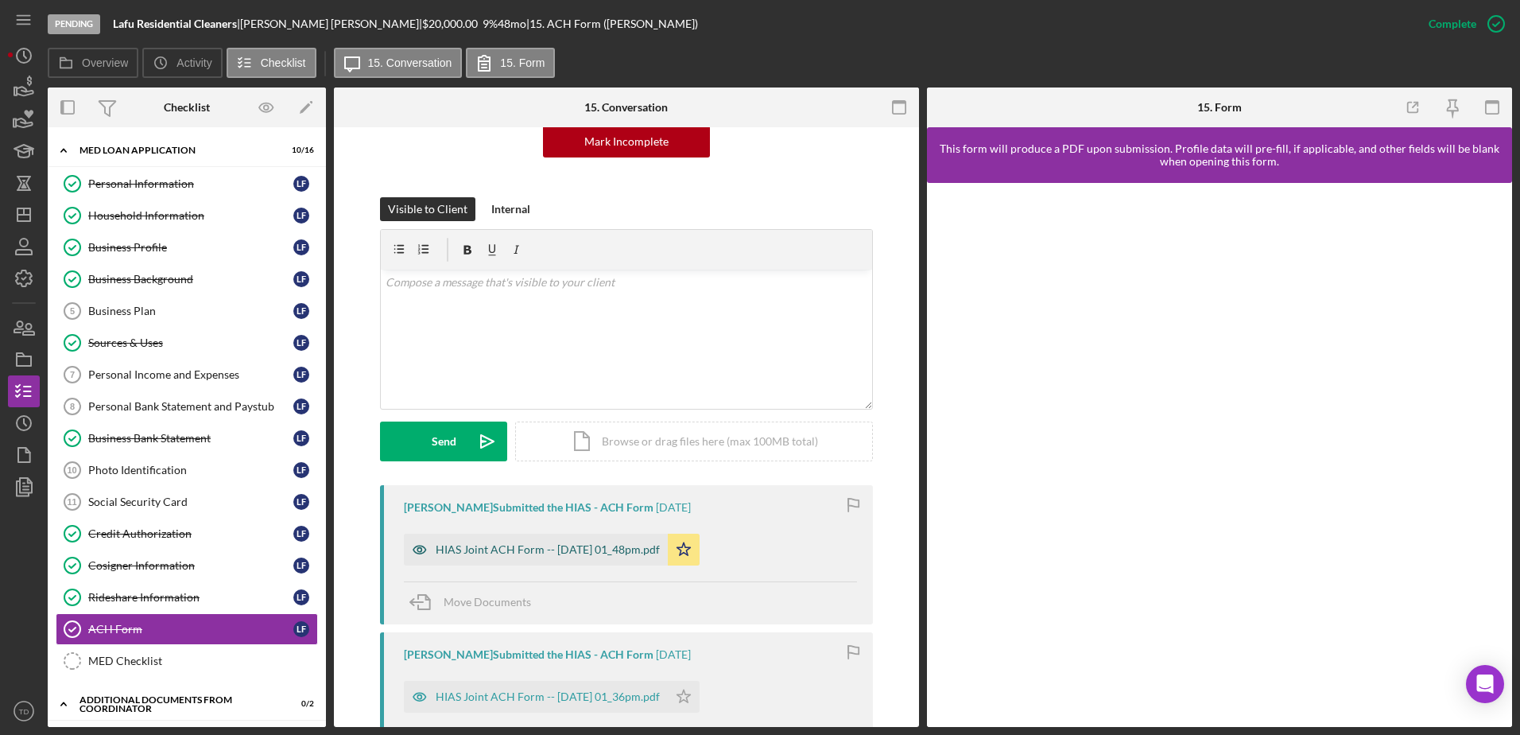
click at [638, 544] on div "HIAS Joint ACH Form -- [DATE] 01_48pm.pdf" at bounding box center [548, 549] width 224 height 13
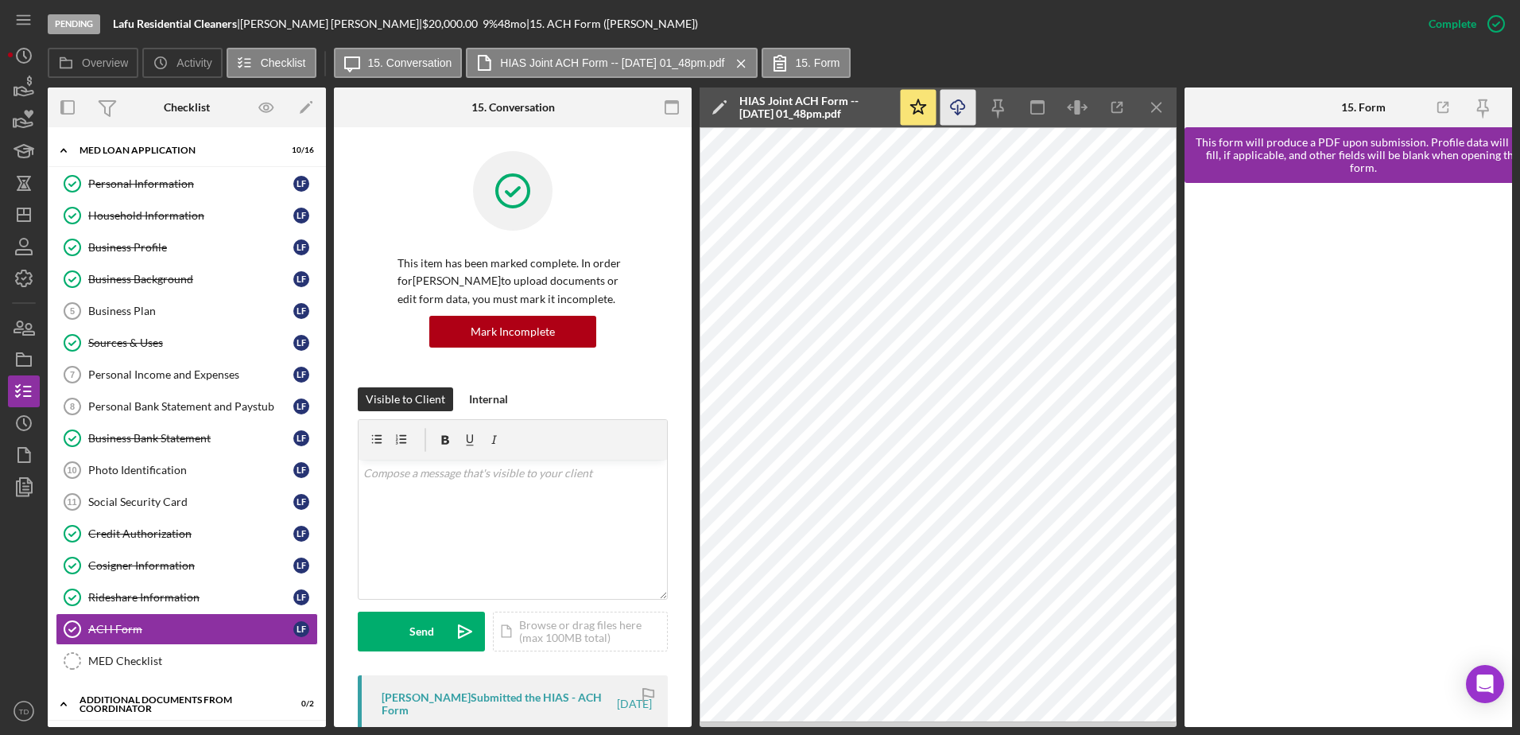
click at [965, 114] on icon "Icon/Download" at bounding box center [959, 108] width 36 height 36
click at [23, 326] on icon "button" at bounding box center [24, 328] width 40 height 40
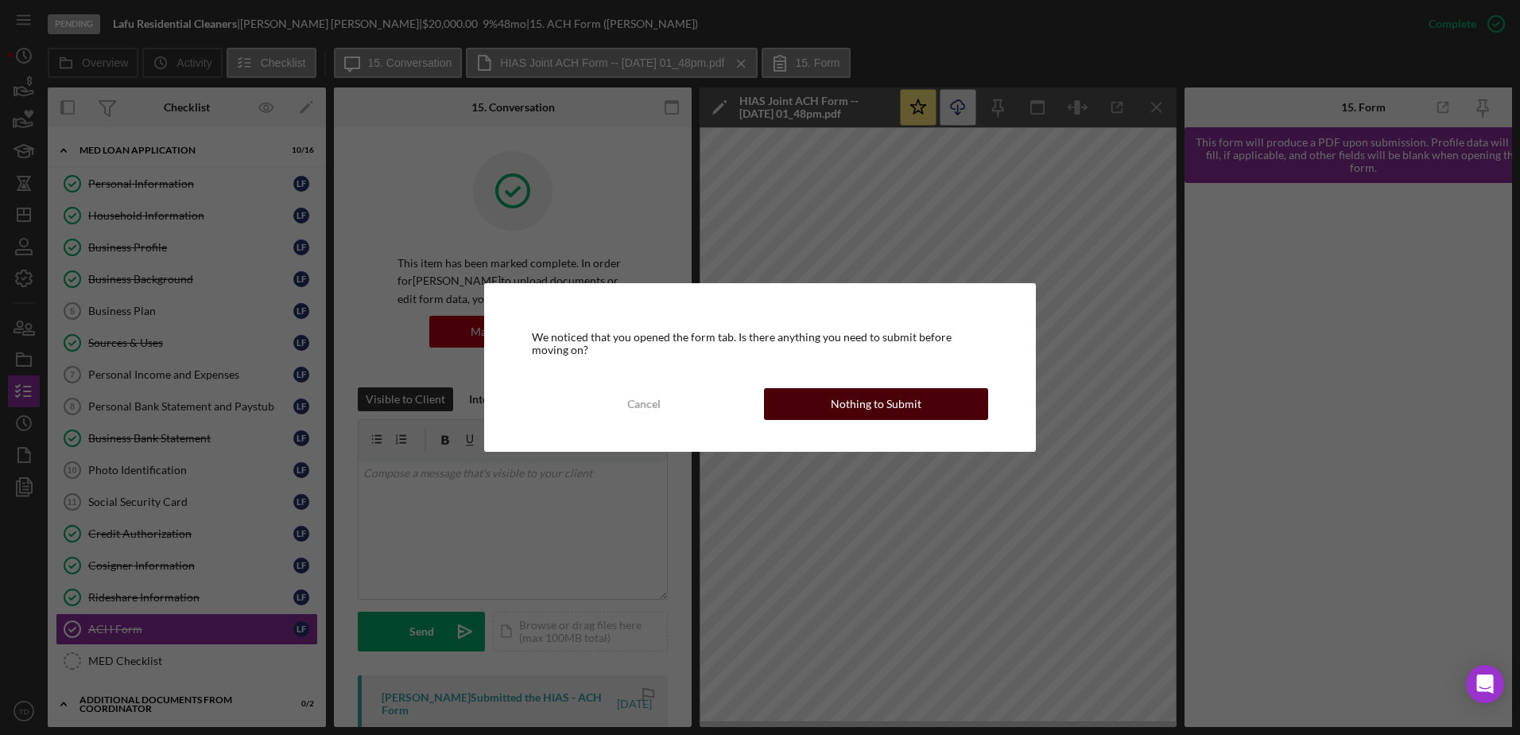
click at [815, 398] on button "Nothing to Submit" at bounding box center [876, 404] width 224 height 32
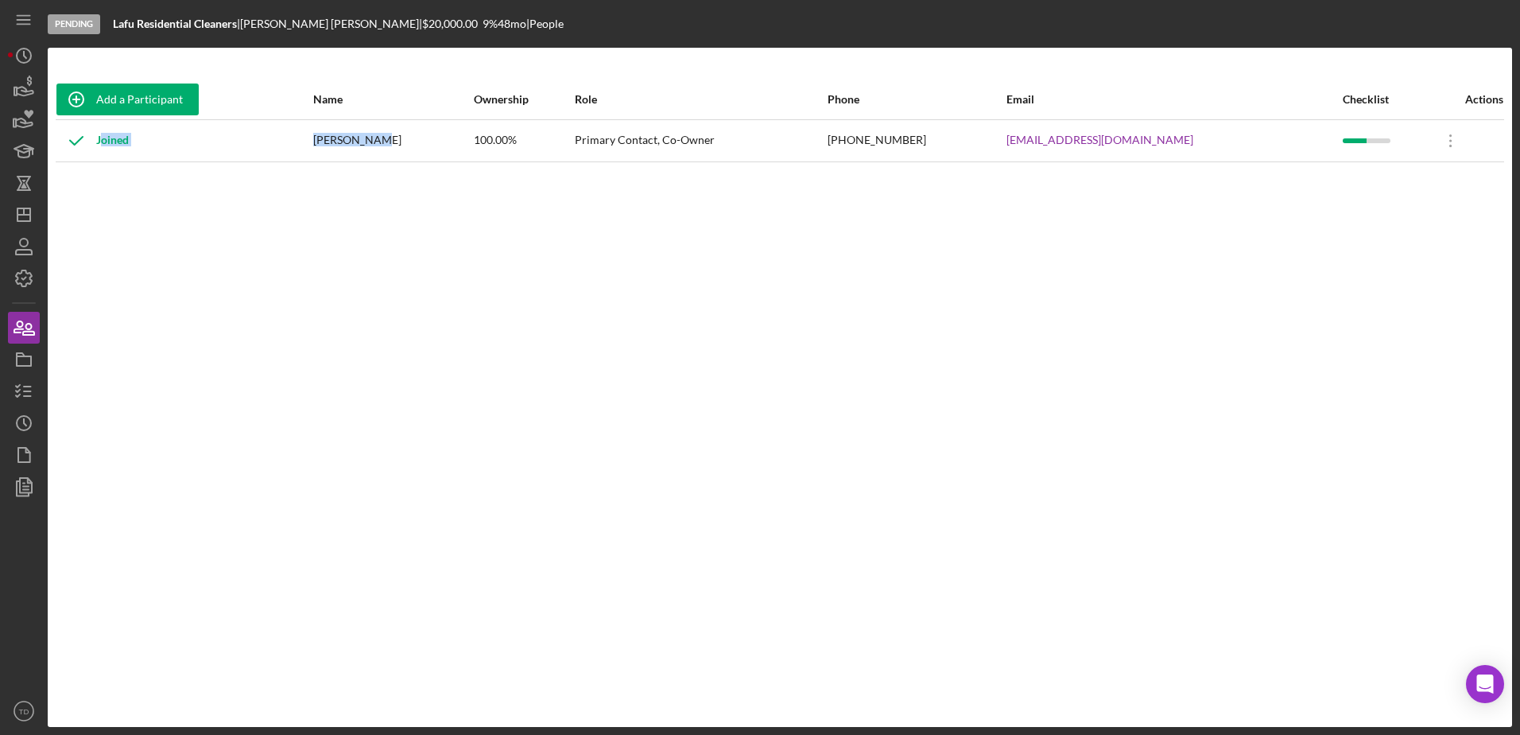
drag, startPoint x: 407, startPoint y: 149, endPoint x: 344, endPoint y: 137, distance: 64.7
click at [344, 137] on tr "Joined [PERSON_NAME] 100.00% Primary Contact, Co-Owner [PHONE_NUMBER] [EMAIL_AD…" at bounding box center [780, 140] width 1449 height 42
click at [1135, 138] on link "[EMAIL_ADDRESS][DOMAIN_NAME]" at bounding box center [1100, 140] width 187 height 13
drag, startPoint x: 1185, startPoint y: 143, endPoint x: 1039, endPoint y: 145, distance: 146.3
click at [1039, 145] on tr "Joined [PERSON_NAME] 100.00% Primary Contact, Co-Owner [PHONE_NUMBER] [EMAIL_AD…" at bounding box center [780, 140] width 1449 height 42
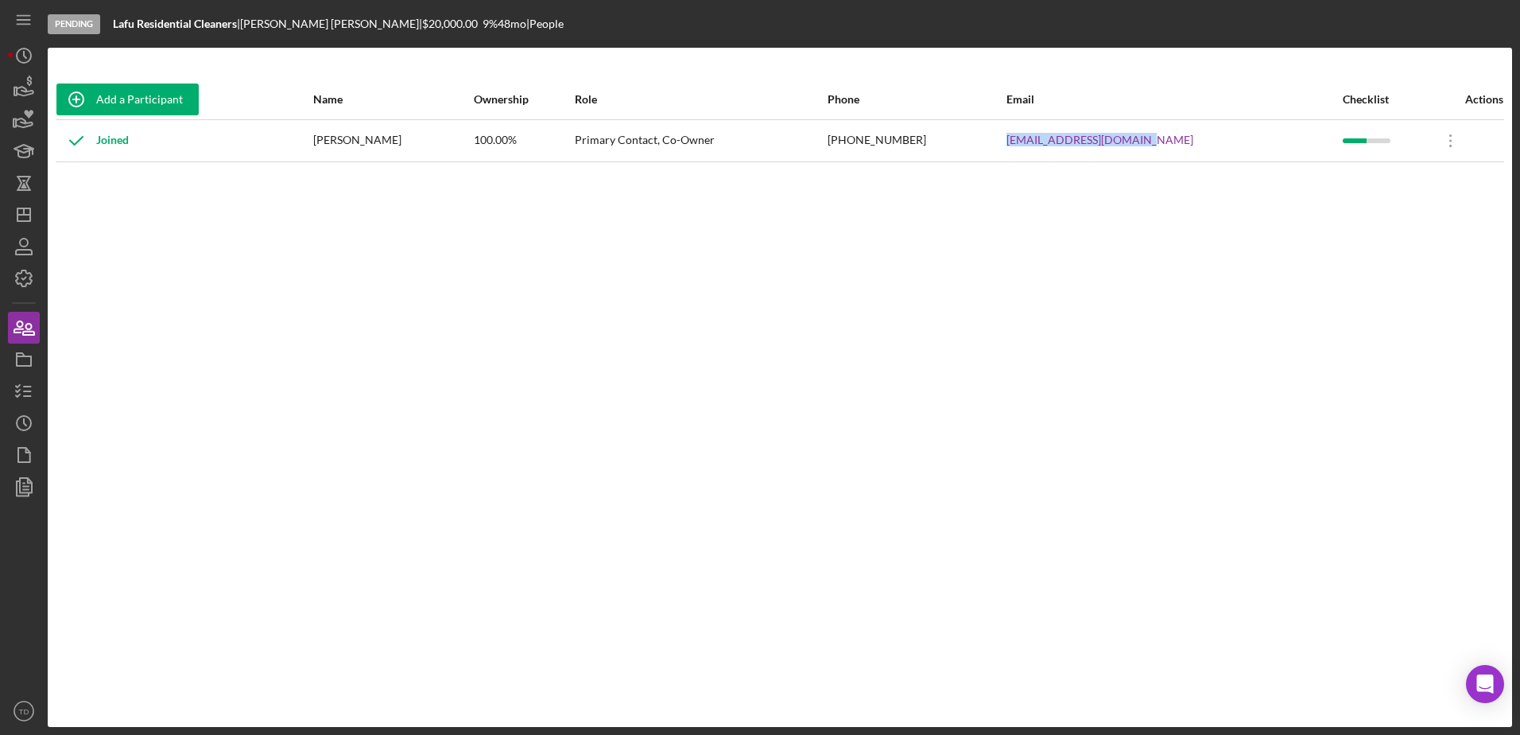
copy tr "[EMAIL_ADDRESS][DOMAIN_NAME]"
drag, startPoint x: 424, startPoint y: 141, endPoint x: 351, endPoint y: 140, distance: 73.2
click at [351, 140] on tr "Joined [PERSON_NAME] 100.00% Primary Contact, Co-Owner [PHONE_NUMBER] [EMAIL_AD…" at bounding box center [780, 140] width 1449 height 42
copy tr "Joined [PERSON_NAME]"
click at [20, 390] on polyline "button" at bounding box center [18, 391] width 4 height 2
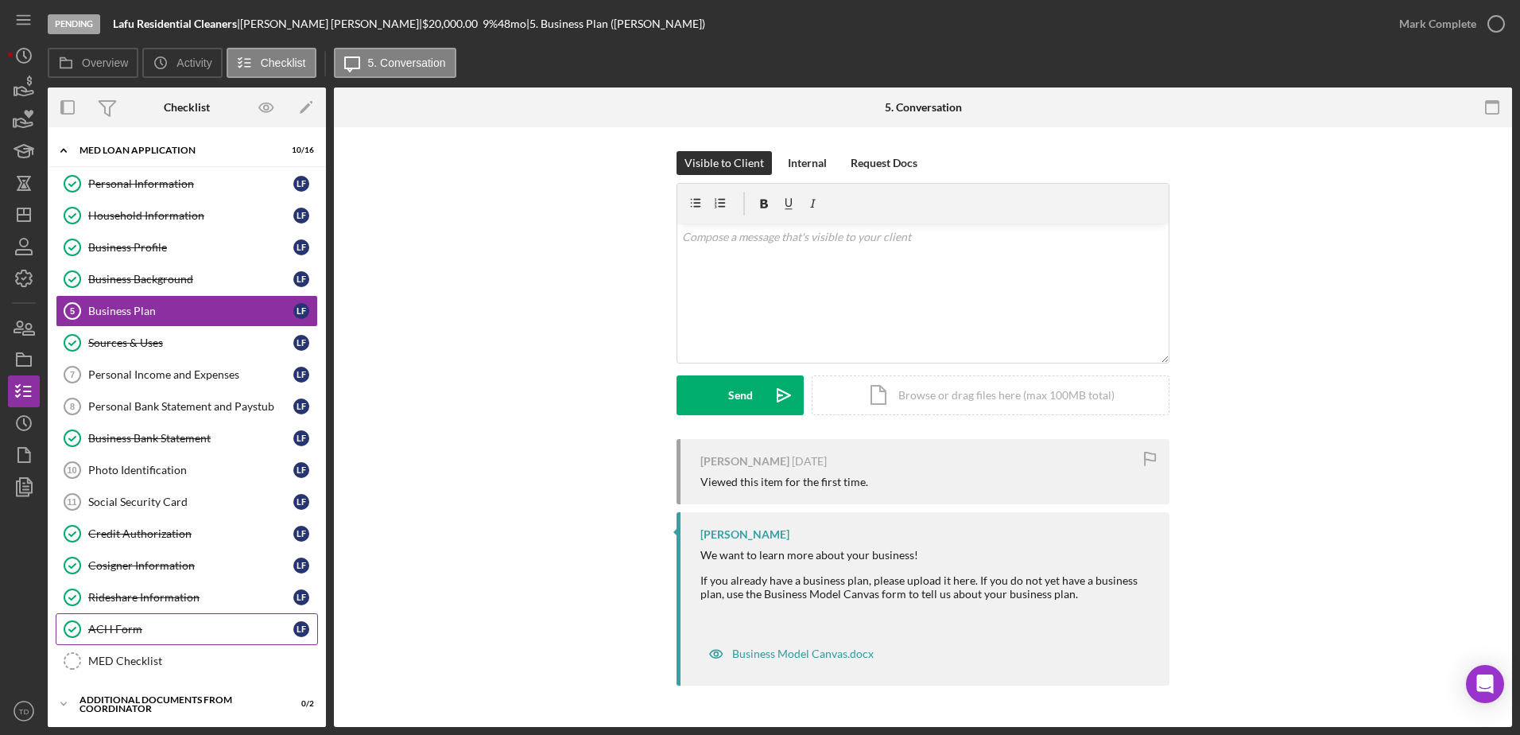
click at [147, 635] on div "ACH Form" at bounding box center [190, 629] width 205 height 13
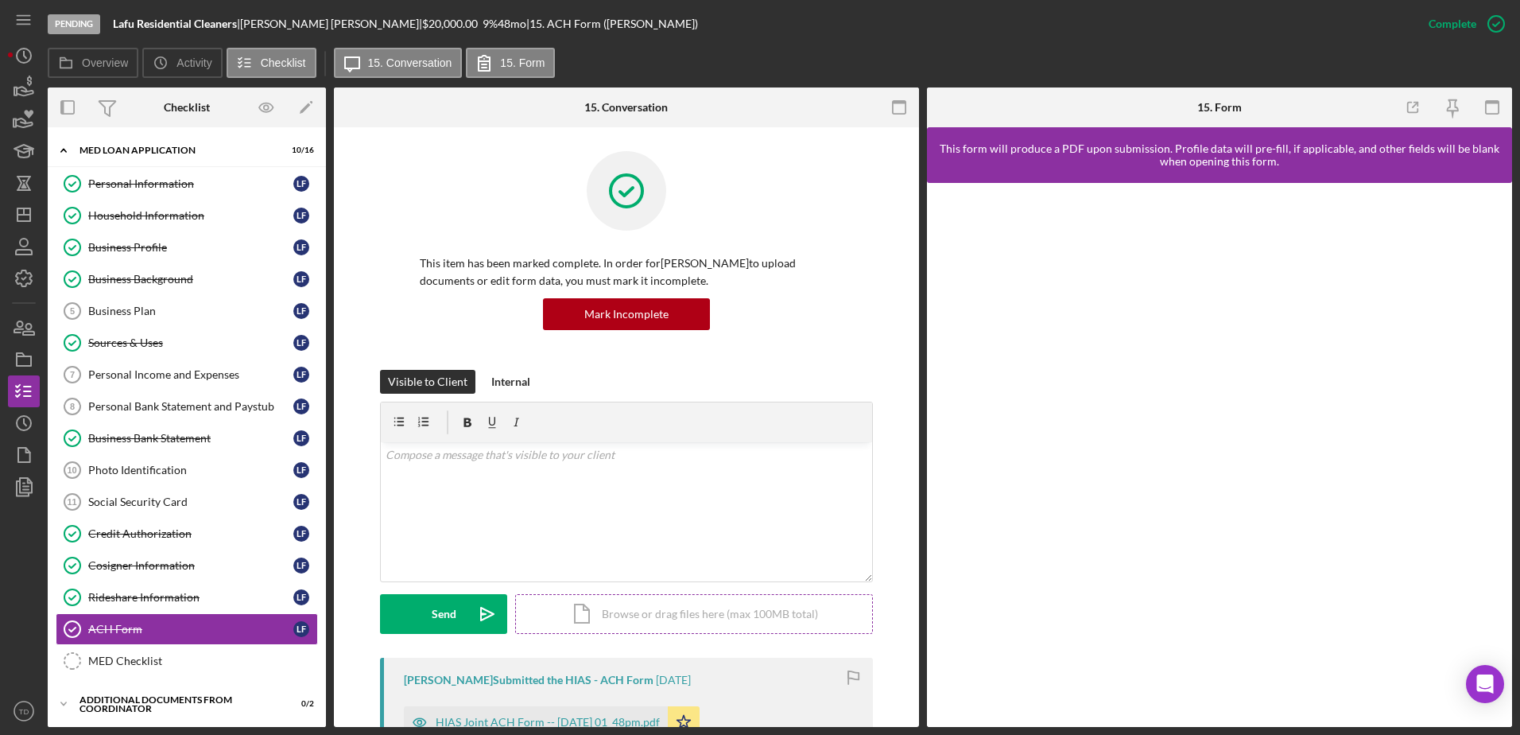
click at [593, 606] on div "Icon/Document Browse or drag files here (max 100MB total) Tap to choose files o…" at bounding box center [694, 614] width 358 height 40
click at [461, 616] on button "Upload Icon/Upload" at bounding box center [443, 614] width 127 height 40
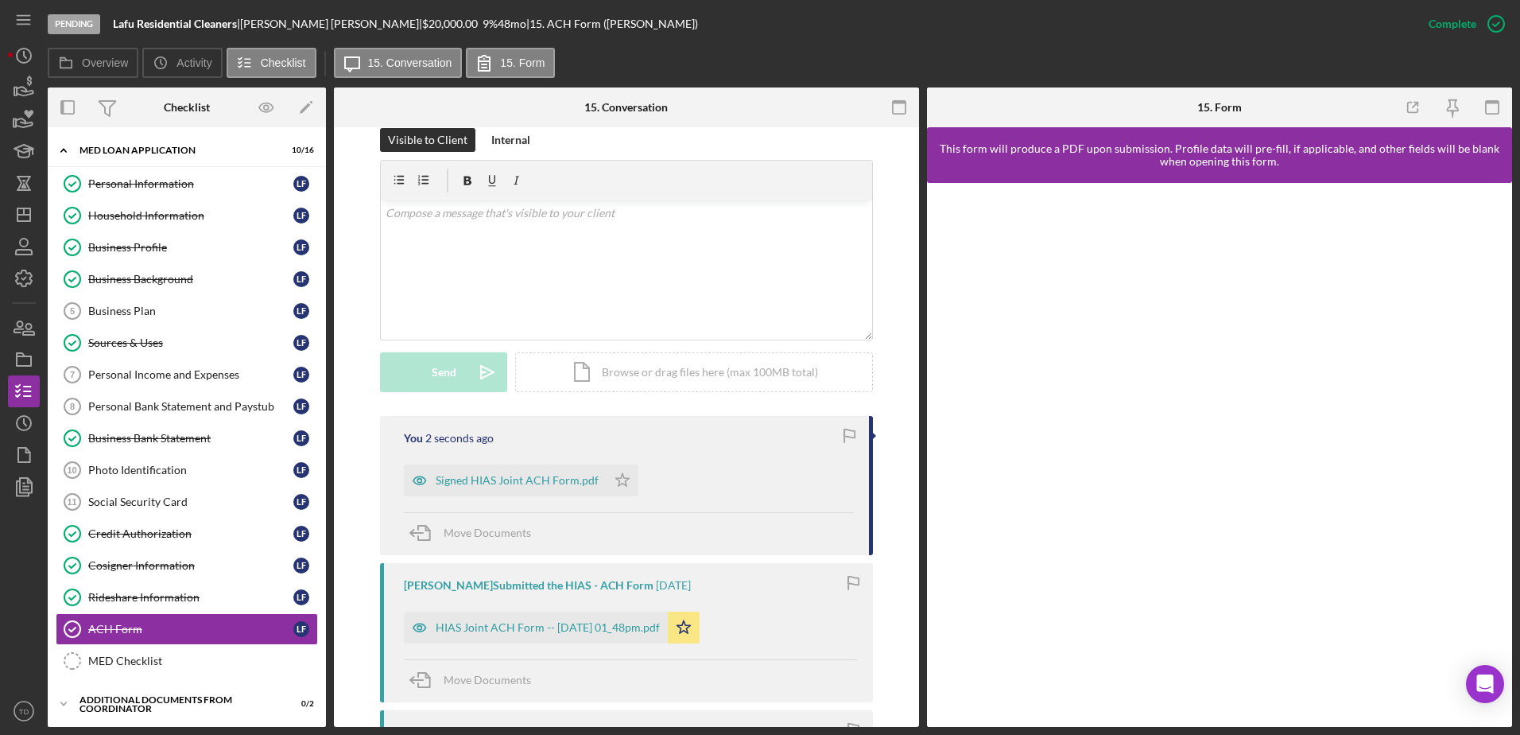
scroll to position [243, 0]
click at [621, 476] on icon "Icon/Star" at bounding box center [623, 480] width 32 height 32
click at [700, 620] on icon "Icon/Star" at bounding box center [684, 627] width 32 height 32
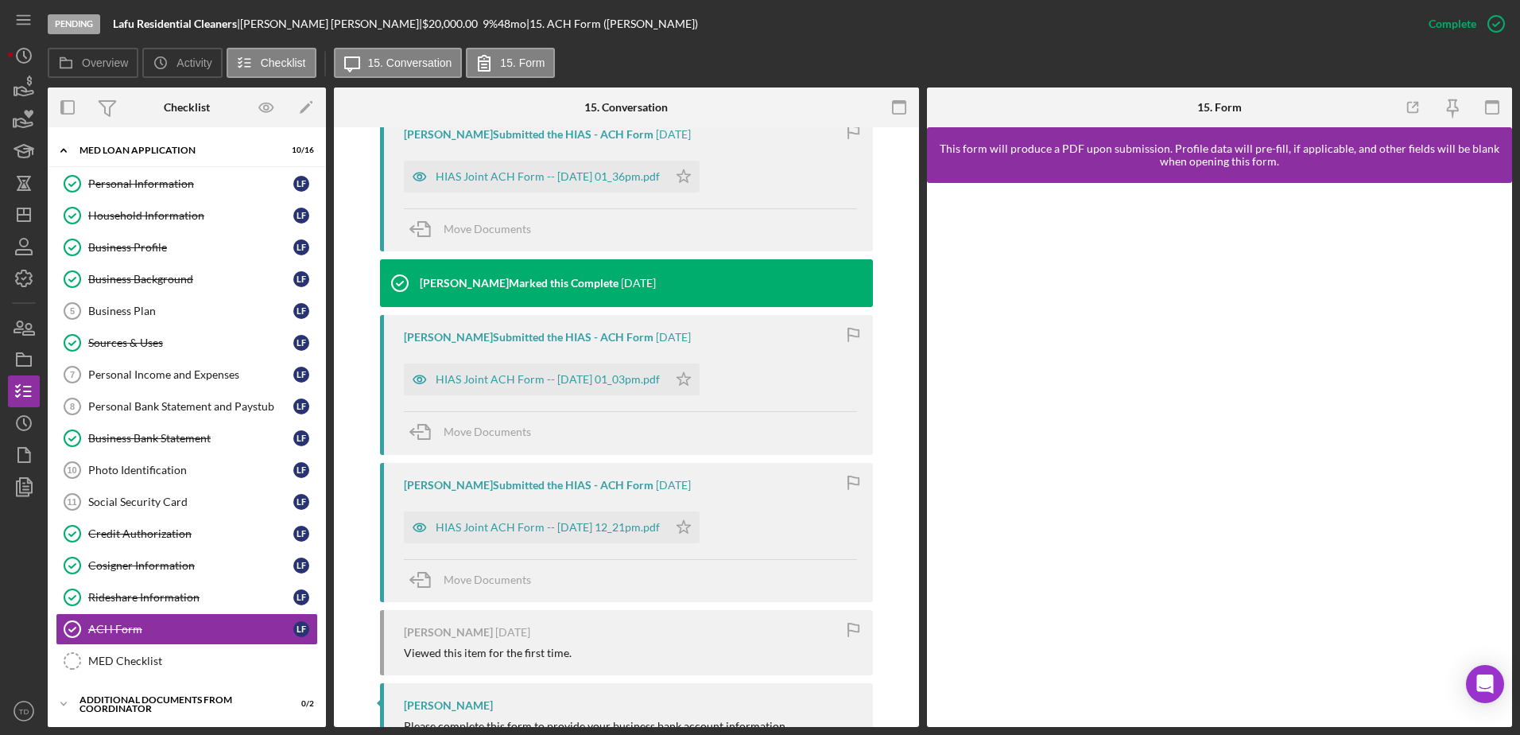
scroll to position [1000, 0]
